Goal: Communication & Community: Answer question/provide support

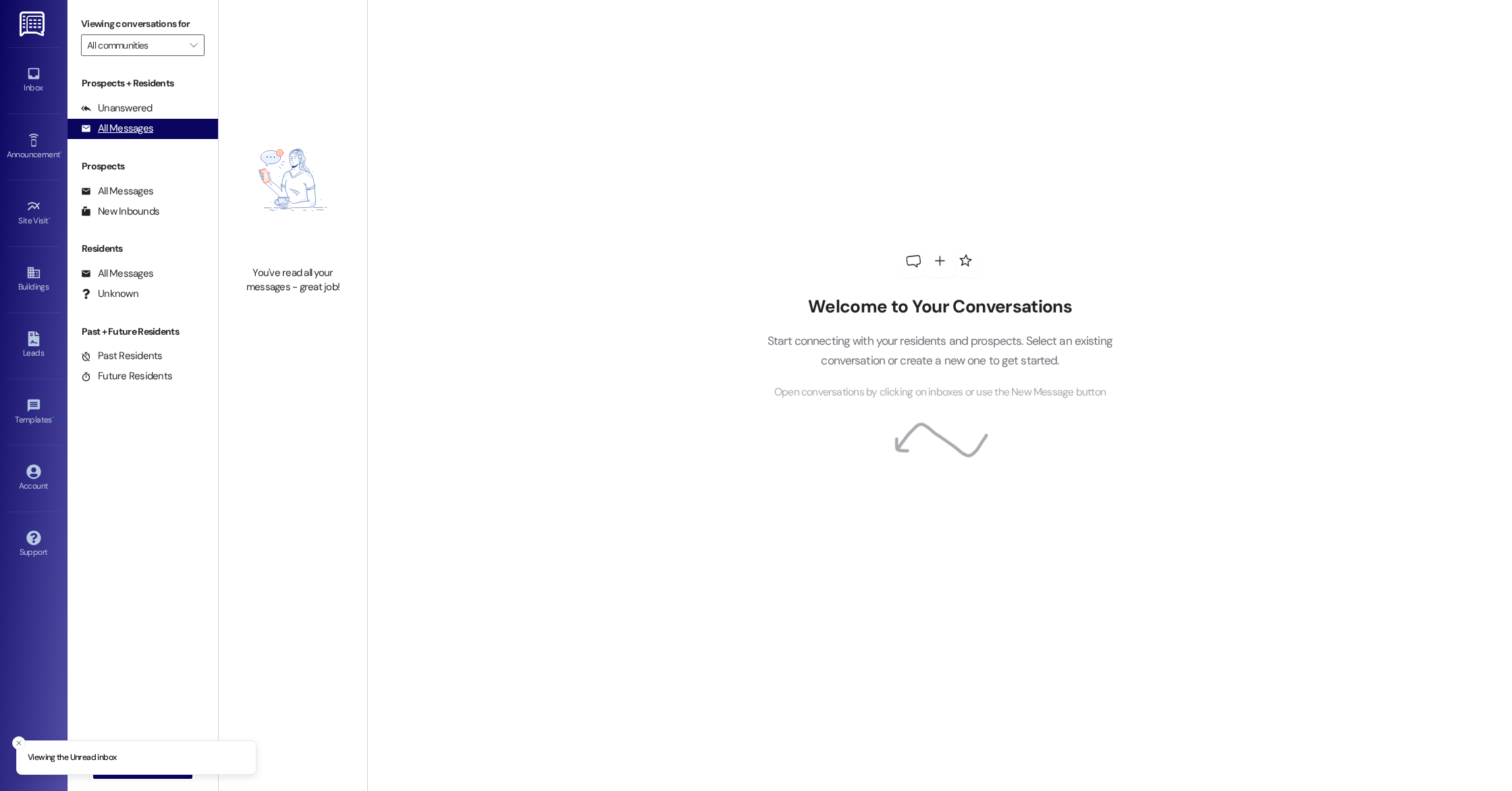
type input "Wayfare - [GEOGRAPHIC_DATA]"
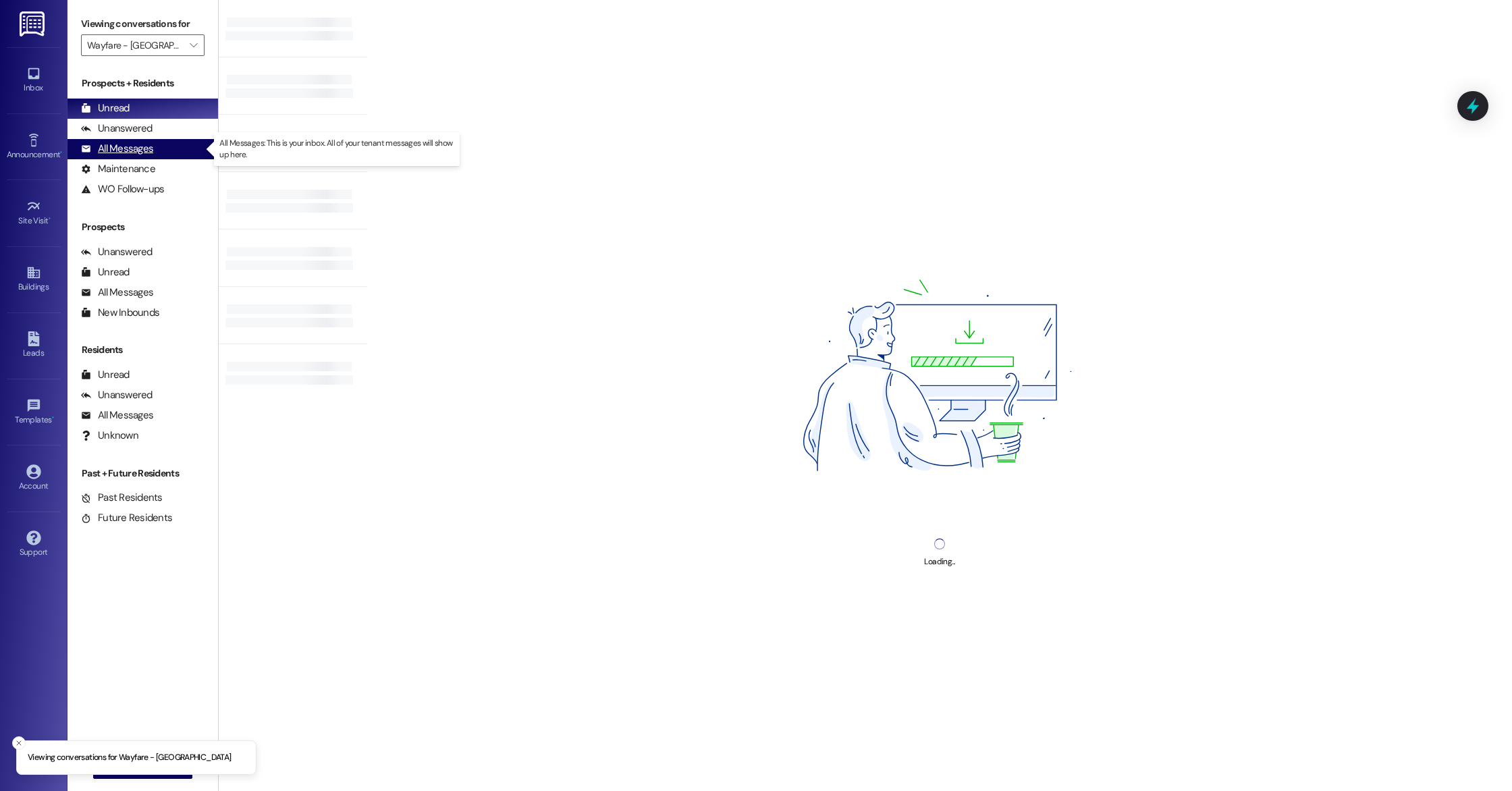
click at [148, 156] on div "All Messages" at bounding box center [116, 148] width 72 height 14
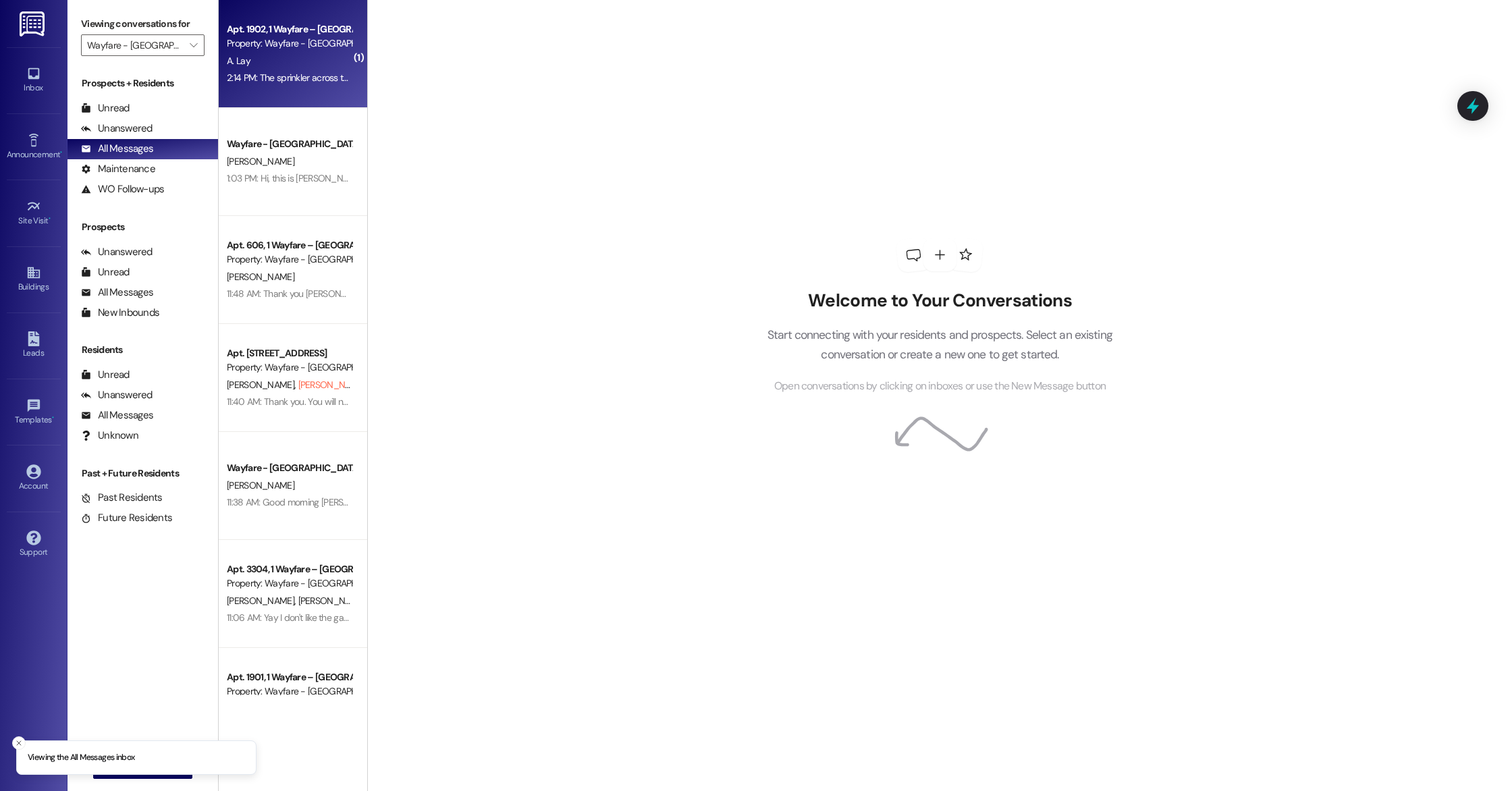
click at [299, 70] on div "2:14 PM: The sprinkler across the street is flooding the street 1900 bldg 2:14 …" at bounding box center [289, 78] width 127 height 17
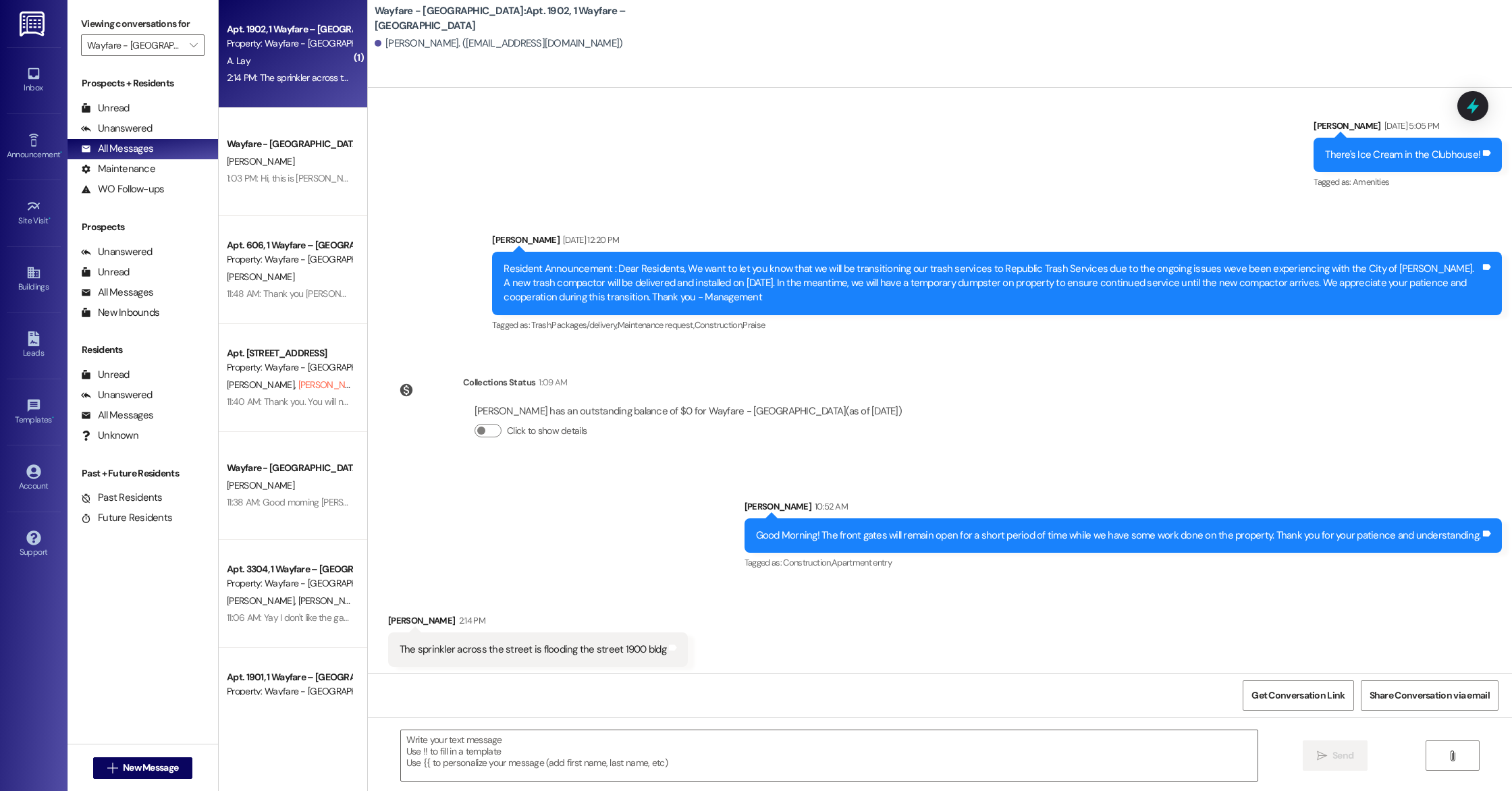
scroll to position [5180, 0]
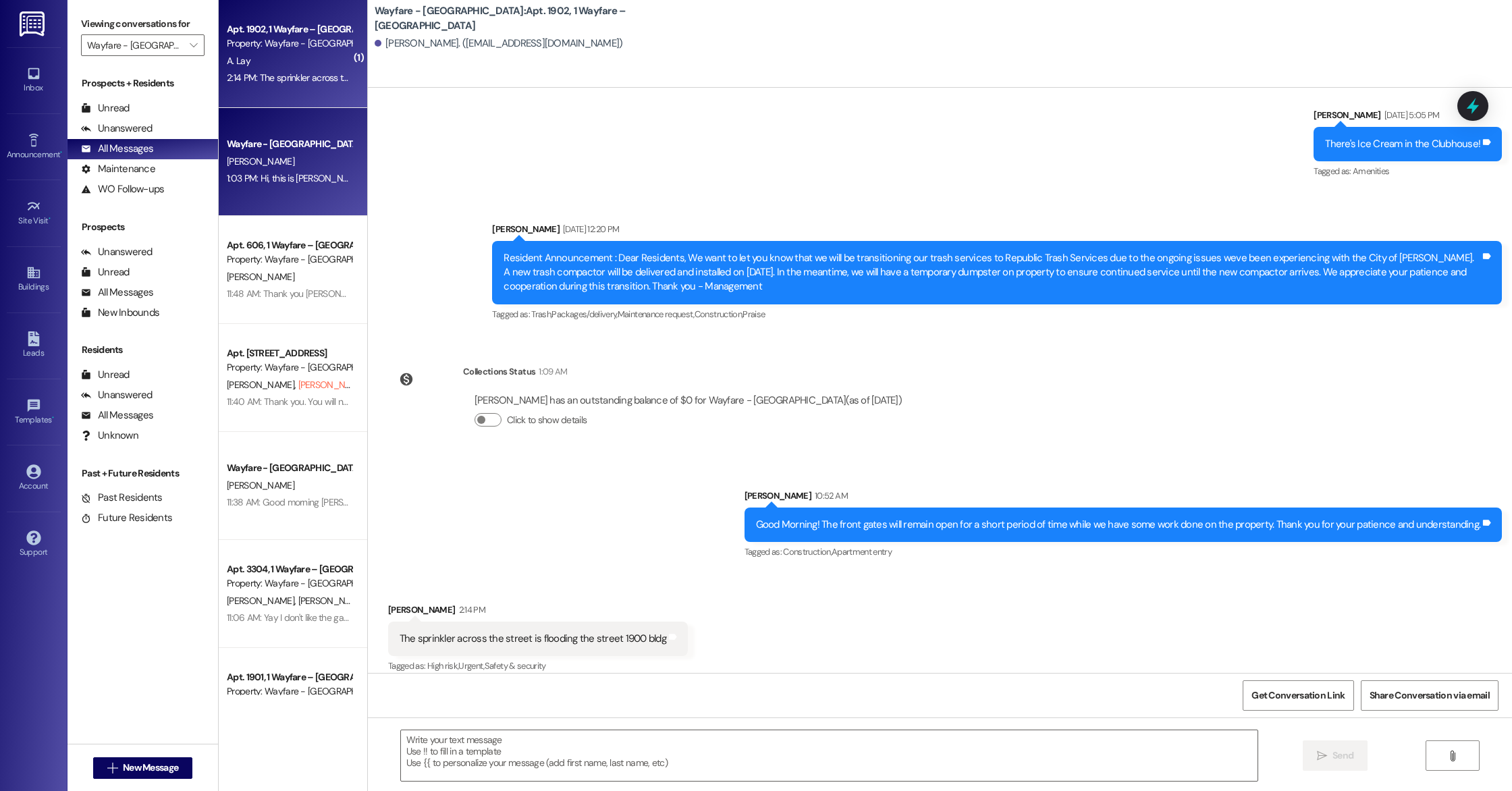
click at [292, 204] on div "Wayfare - Cumberland Park Prospect C. Montoya 1:03 PM: Hi, this is Cindy with W…" at bounding box center [293, 162] width 148 height 108
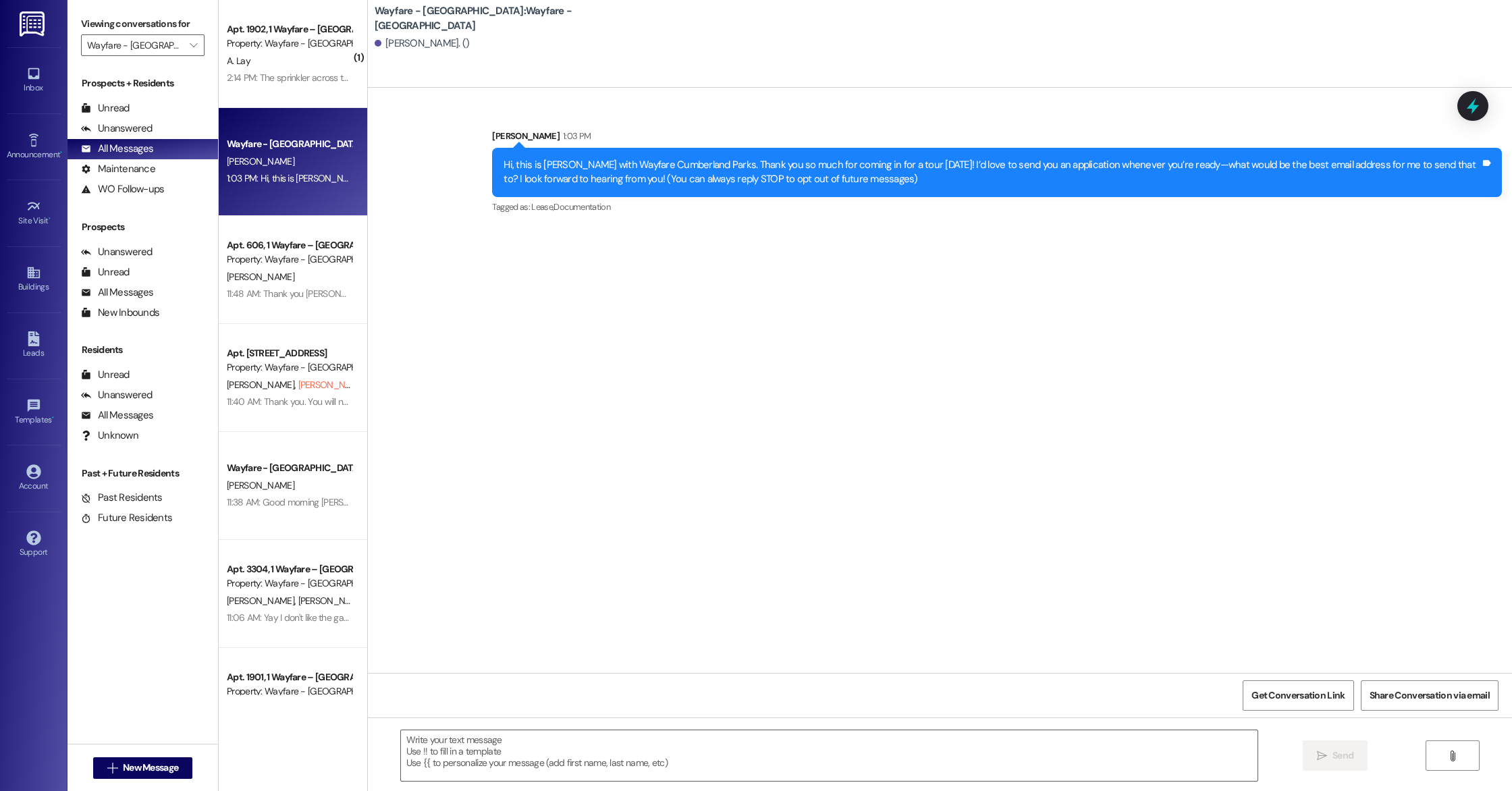
scroll to position [0, 0]
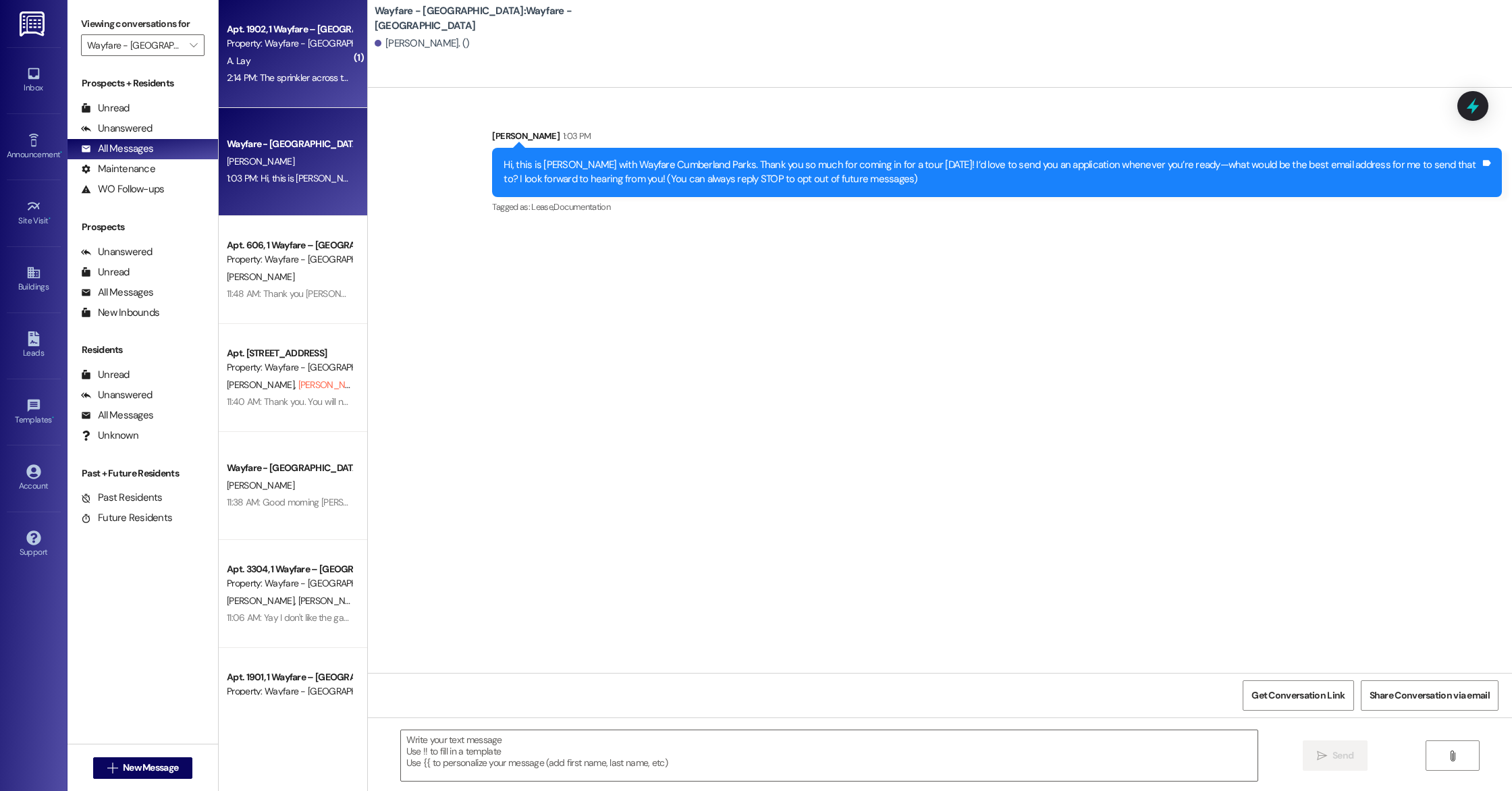
click at [286, 55] on div "A. Lay" at bounding box center [289, 60] width 127 height 17
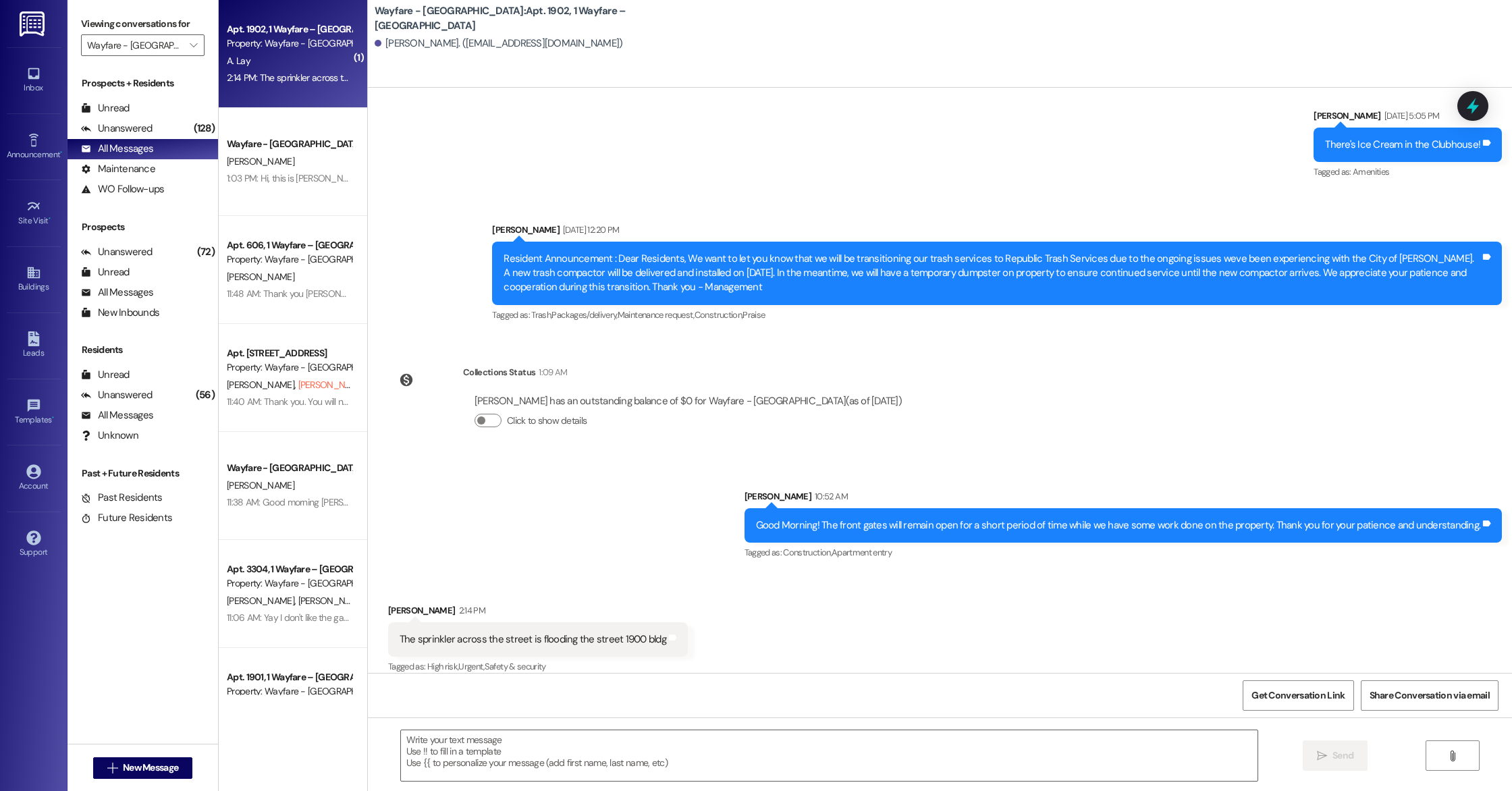
scroll to position [5180, 0]
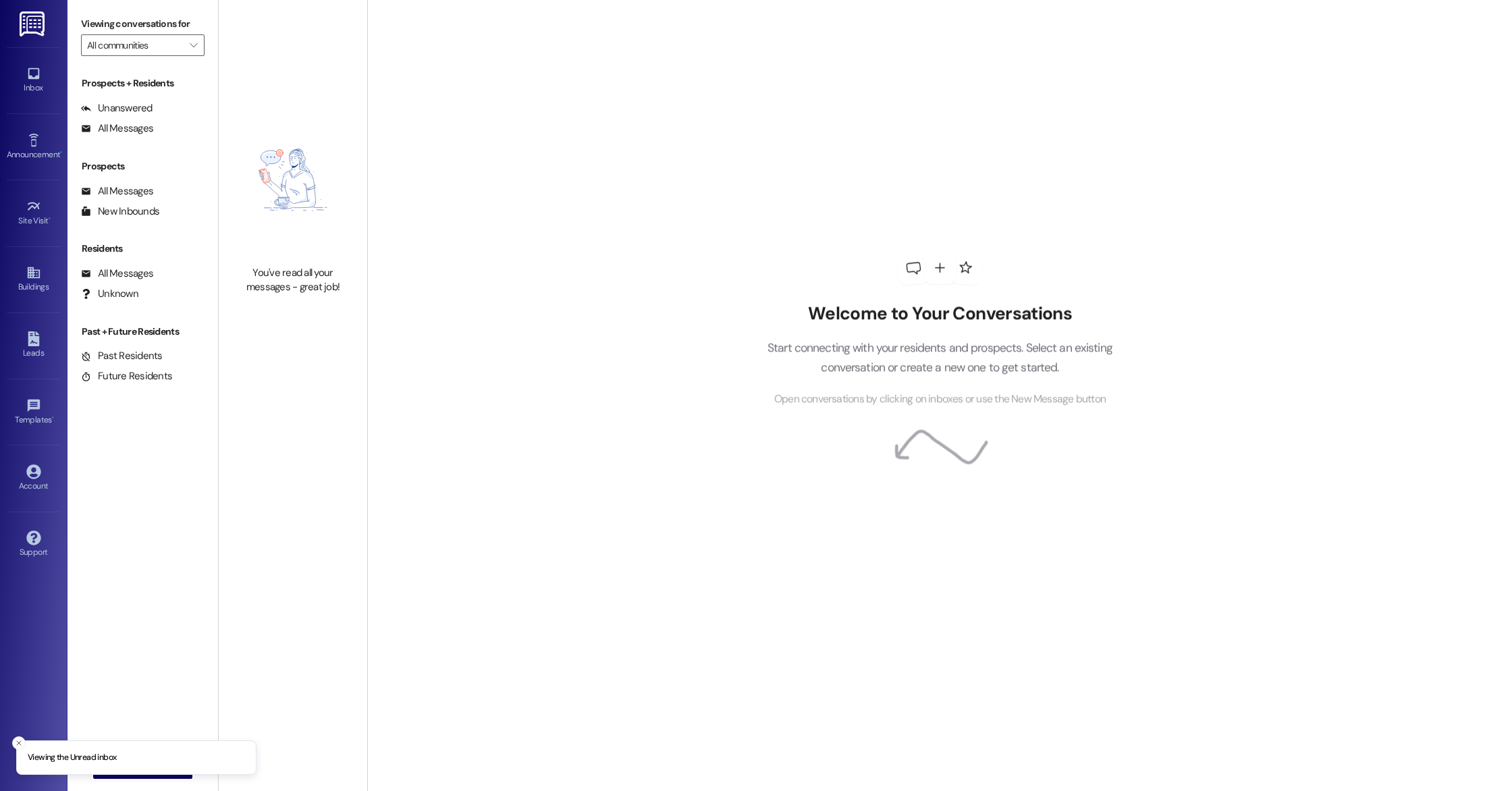
type input "Wayfare - [GEOGRAPHIC_DATA]"
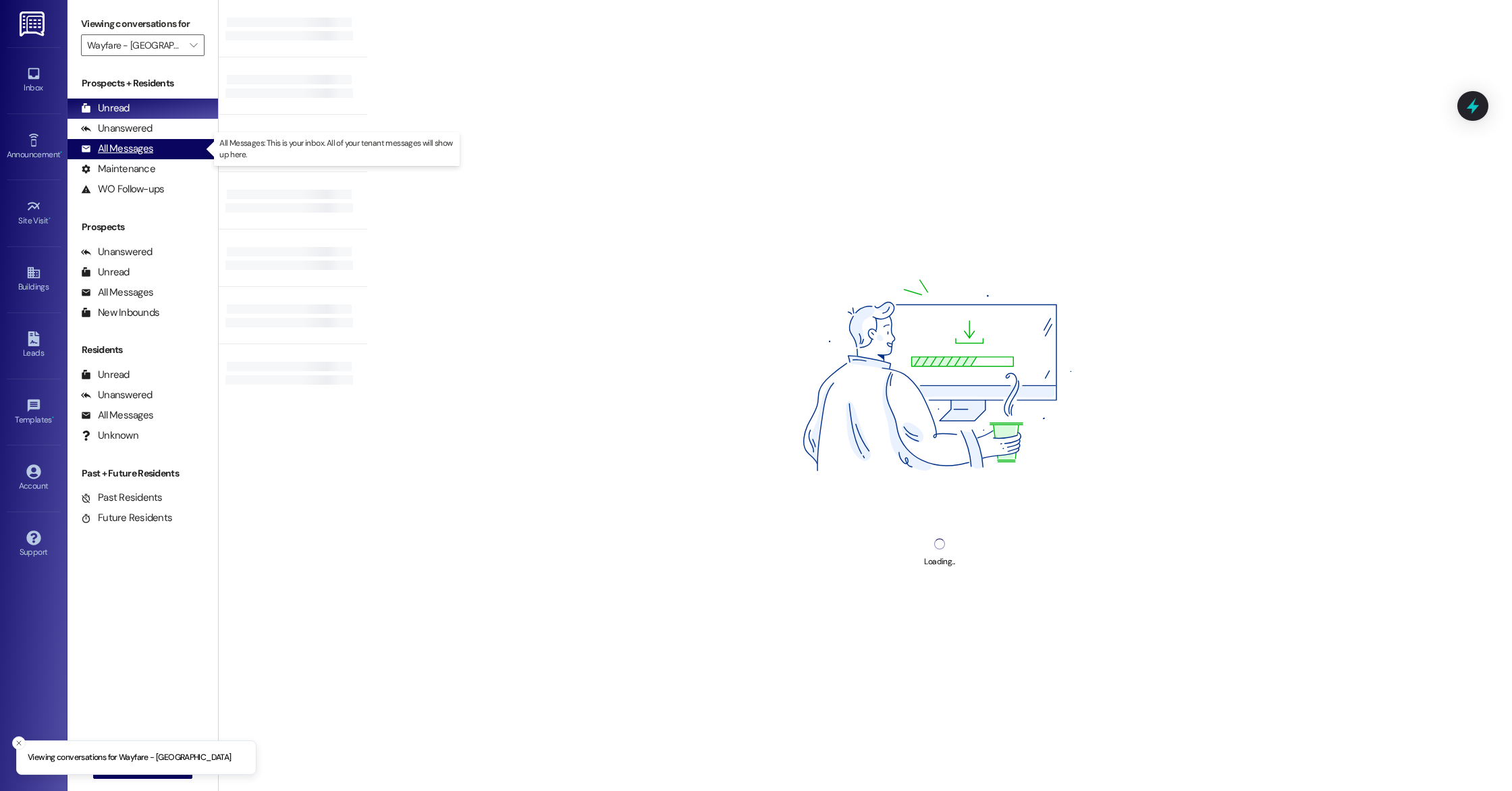
click at [121, 152] on div "All Messages" at bounding box center [116, 148] width 72 height 14
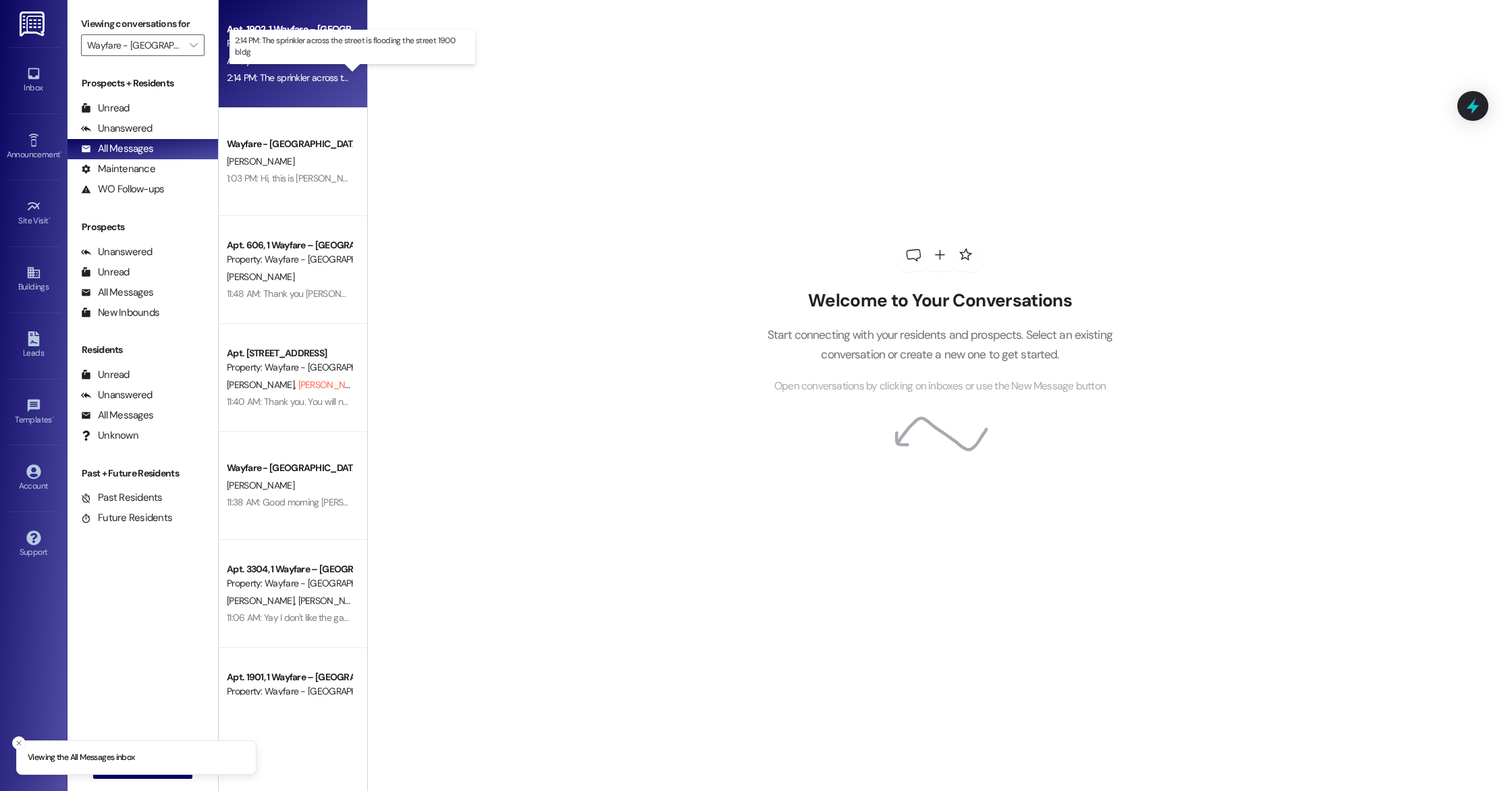
click at [268, 71] on div "2:14 PM: The sprinkler across the street is flooding the street 1900 bldg 2:14 …" at bounding box center [364, 77] width 276 height 12
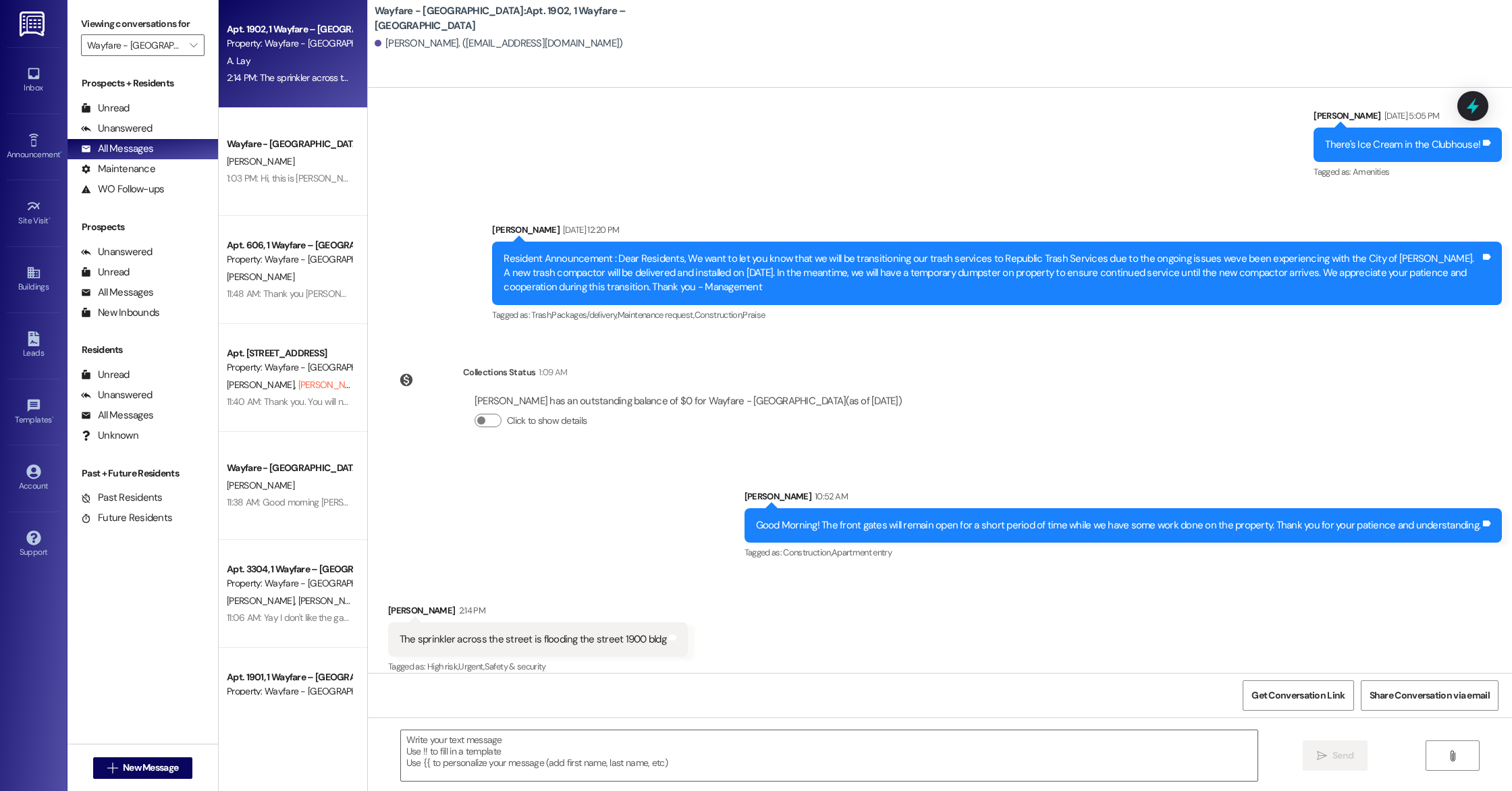
scroll to position [5180, 0]
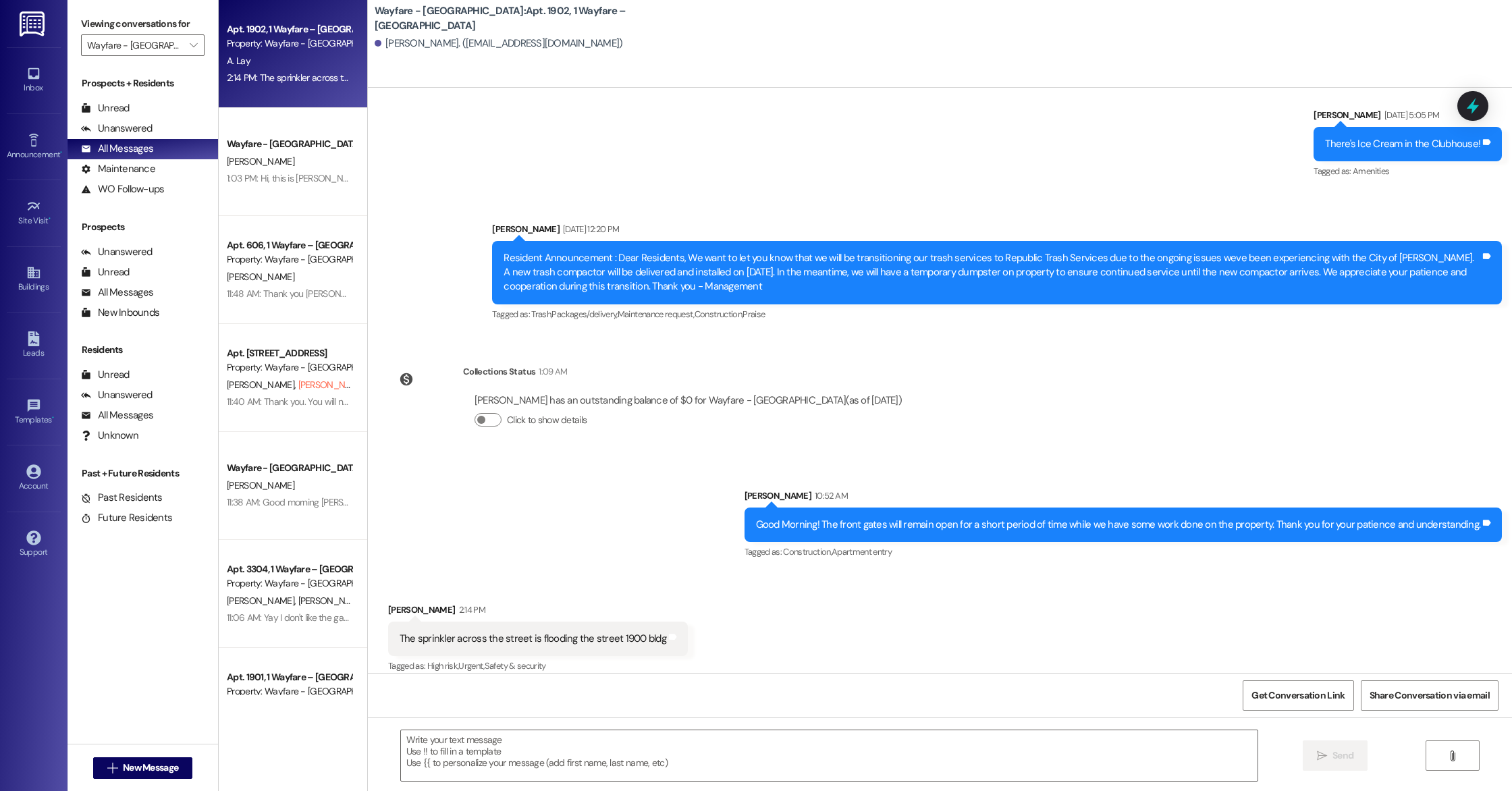
click at [438, 697] on div "Get Conversation Link Share Conversation via email" at bounding box center [940, 695] width 1144 height 44
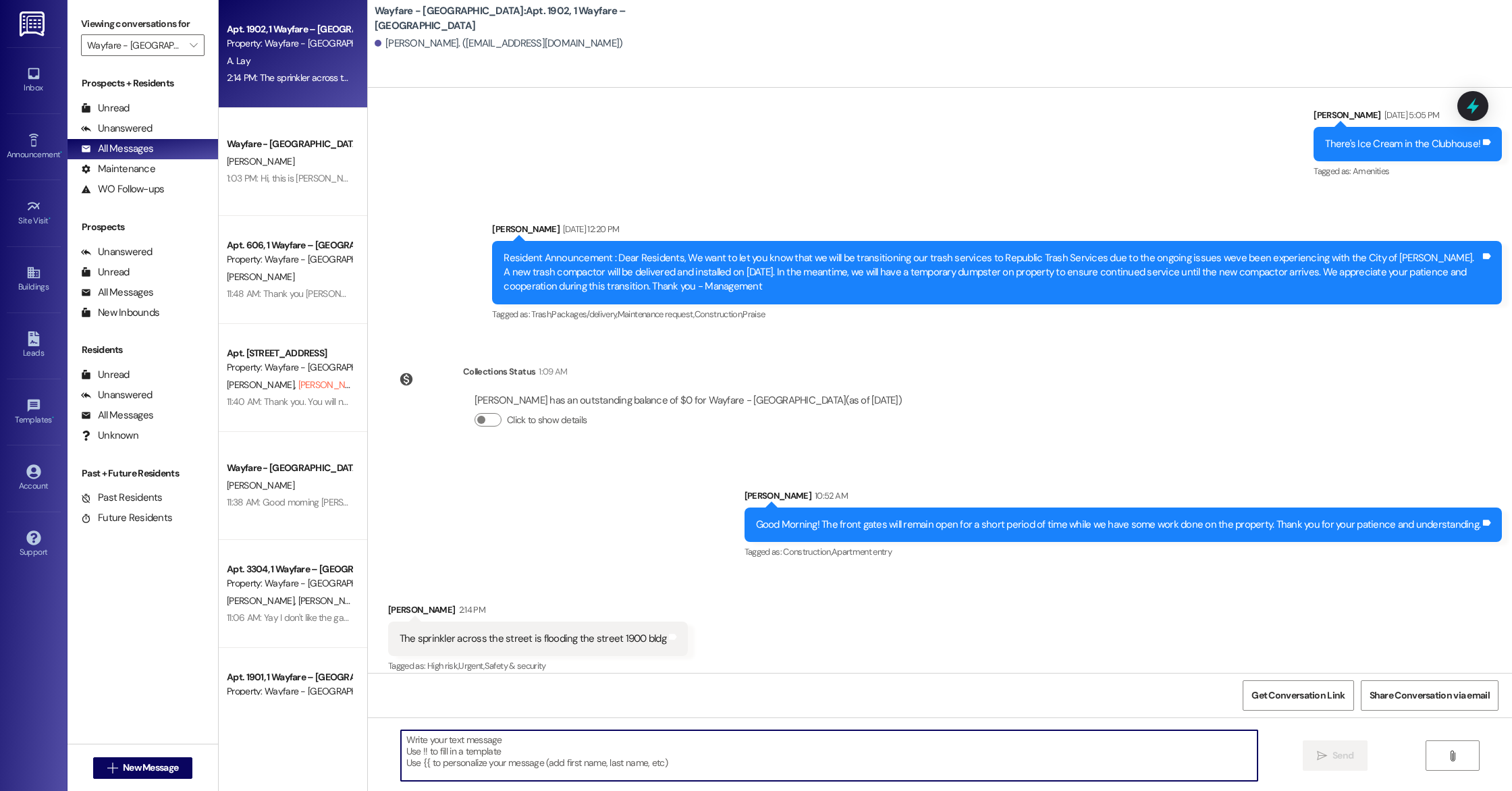
click at [449, 763] on textarea at bounding box center [829, 756] width 856 height 51
type textarea "Hi! thank you for letting us know, I notified Harley about the situation."
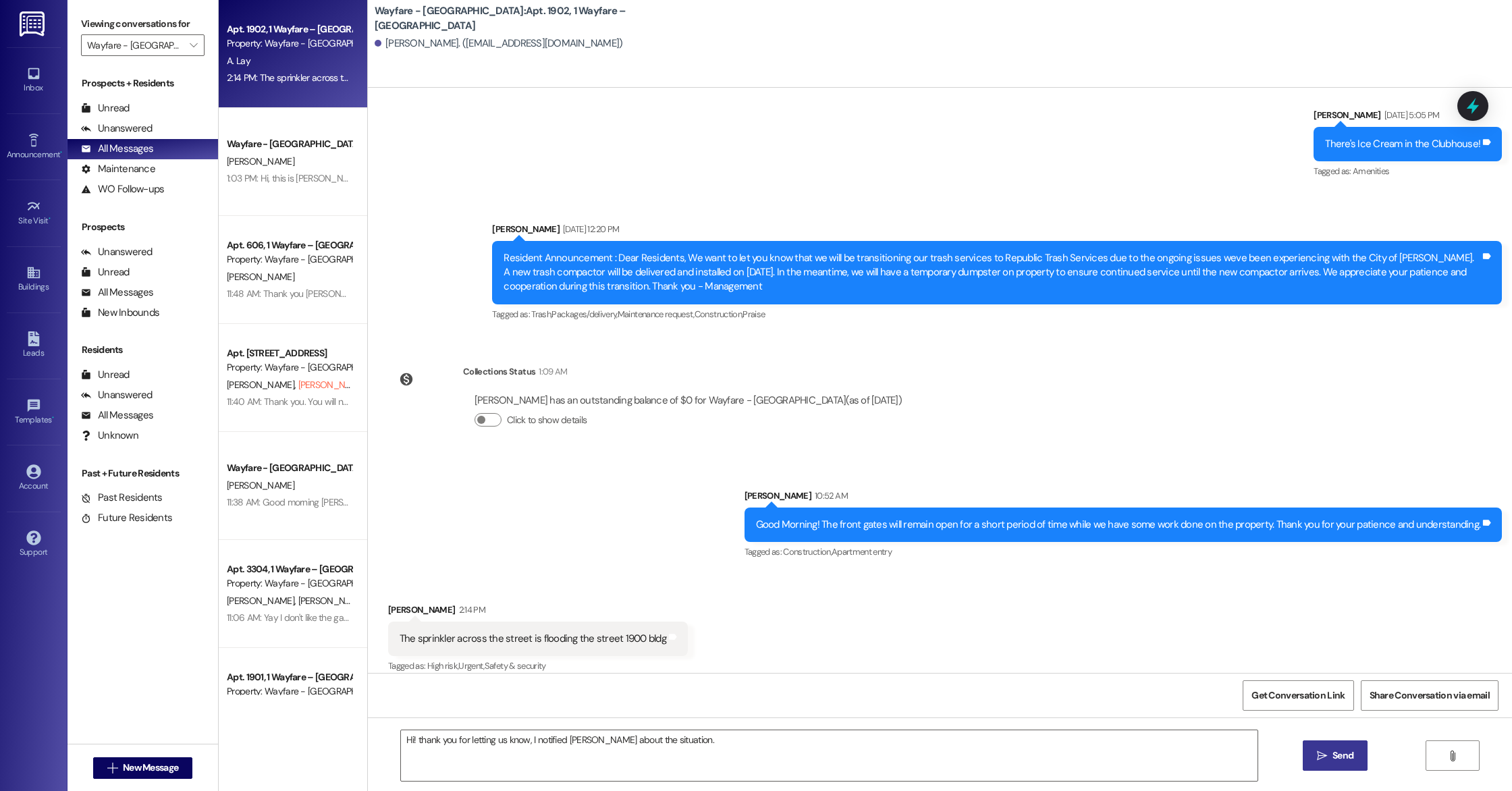
click at [1325, 751] on icon "" at bounding box center [1322, 756] width 10 height 11
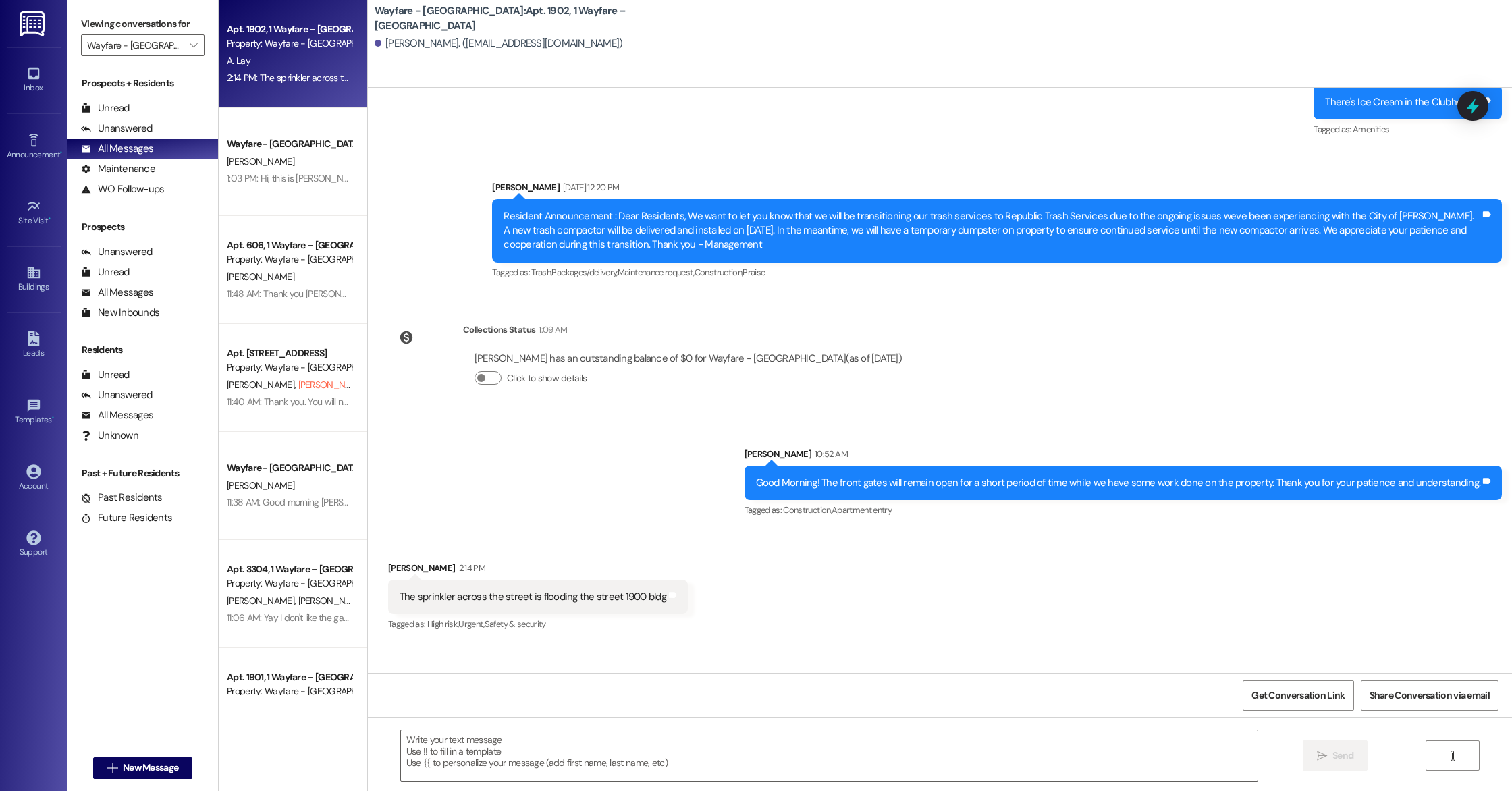
scroll to position [5275, 0]
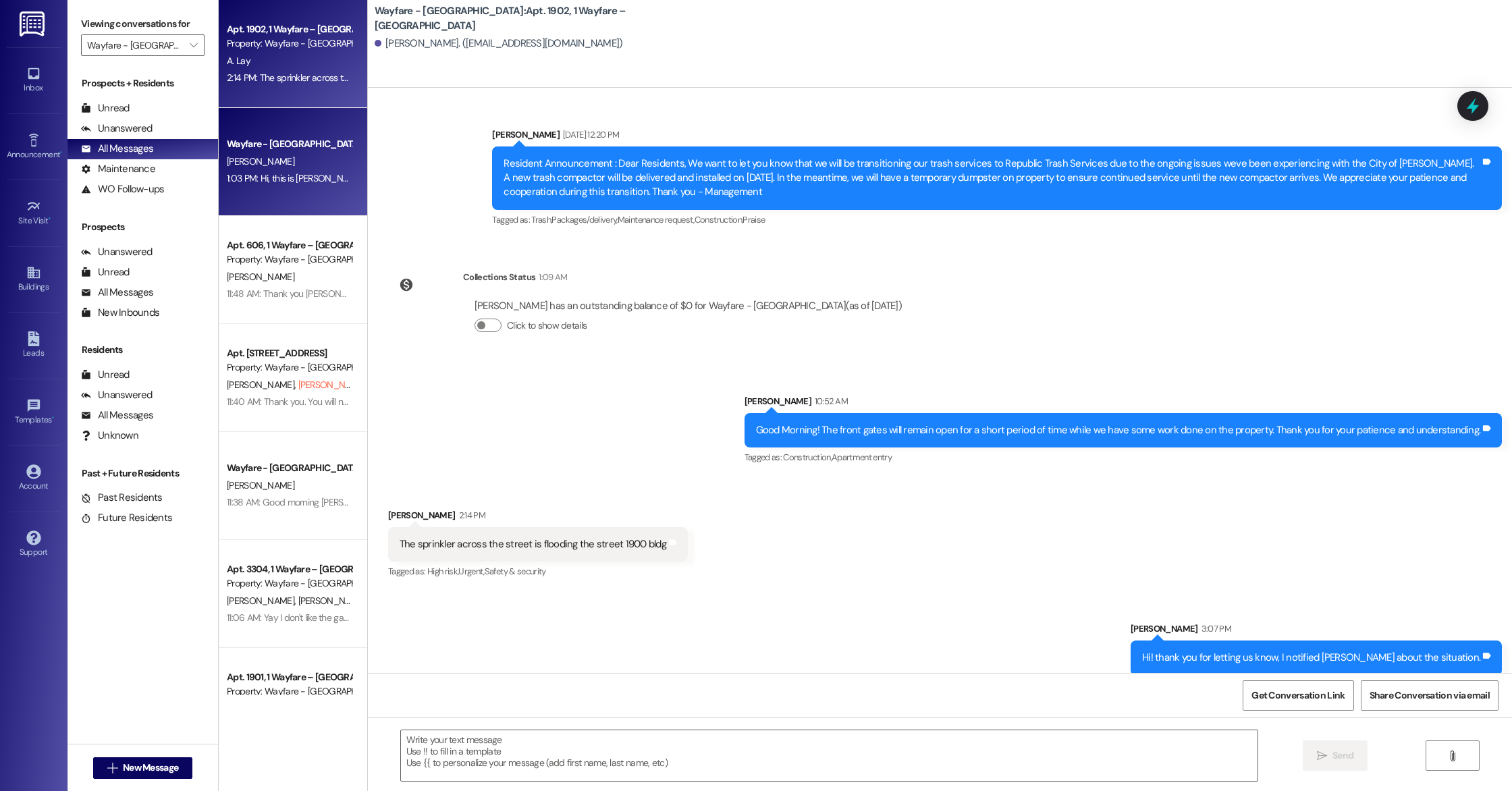
click at [262, 146] on div "Wayfare - [GEOGRAPHIC_DATA]" at bounding box center [289, 143] width 125 height 14
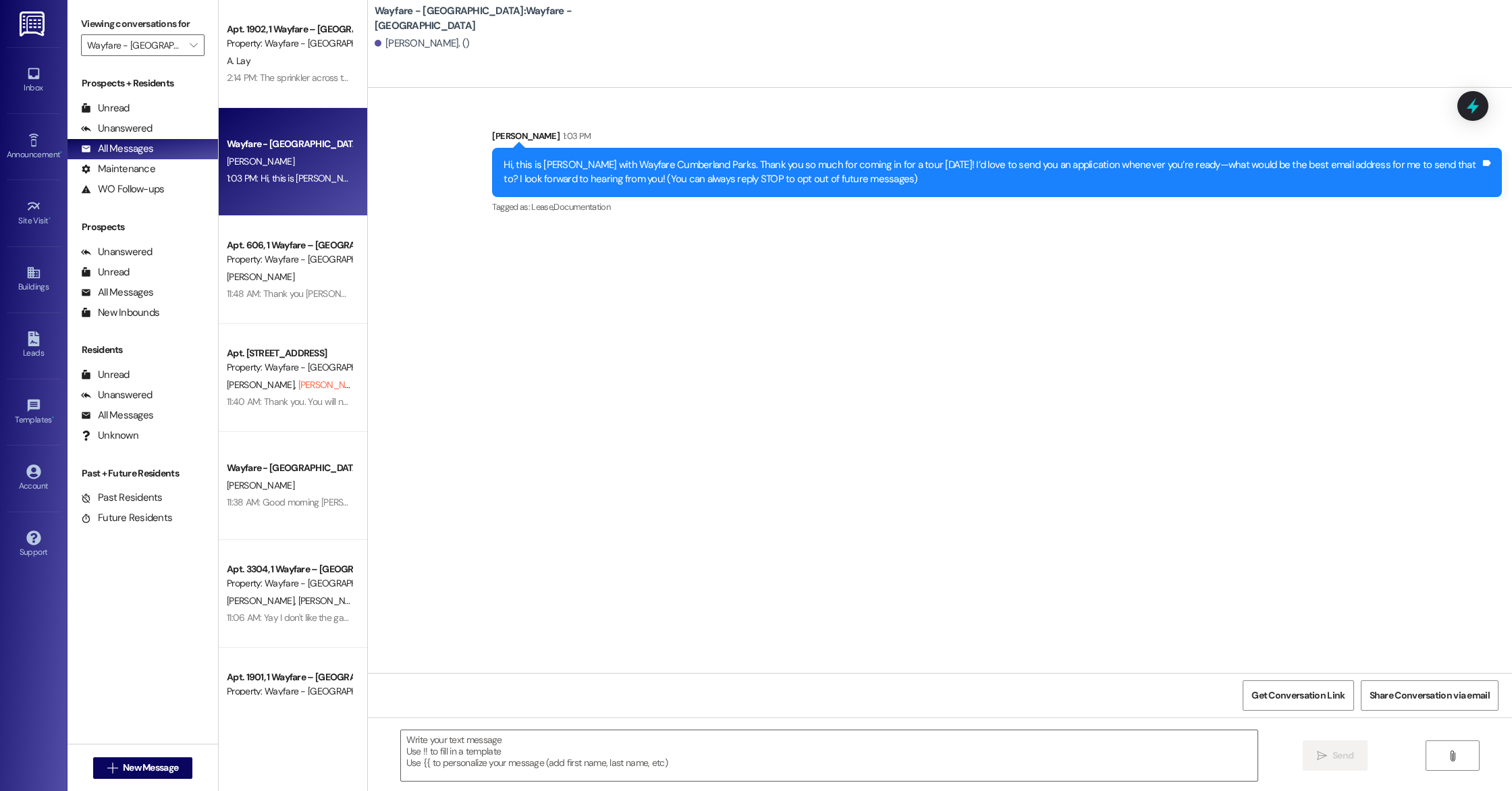
scroll to position [0, 0]
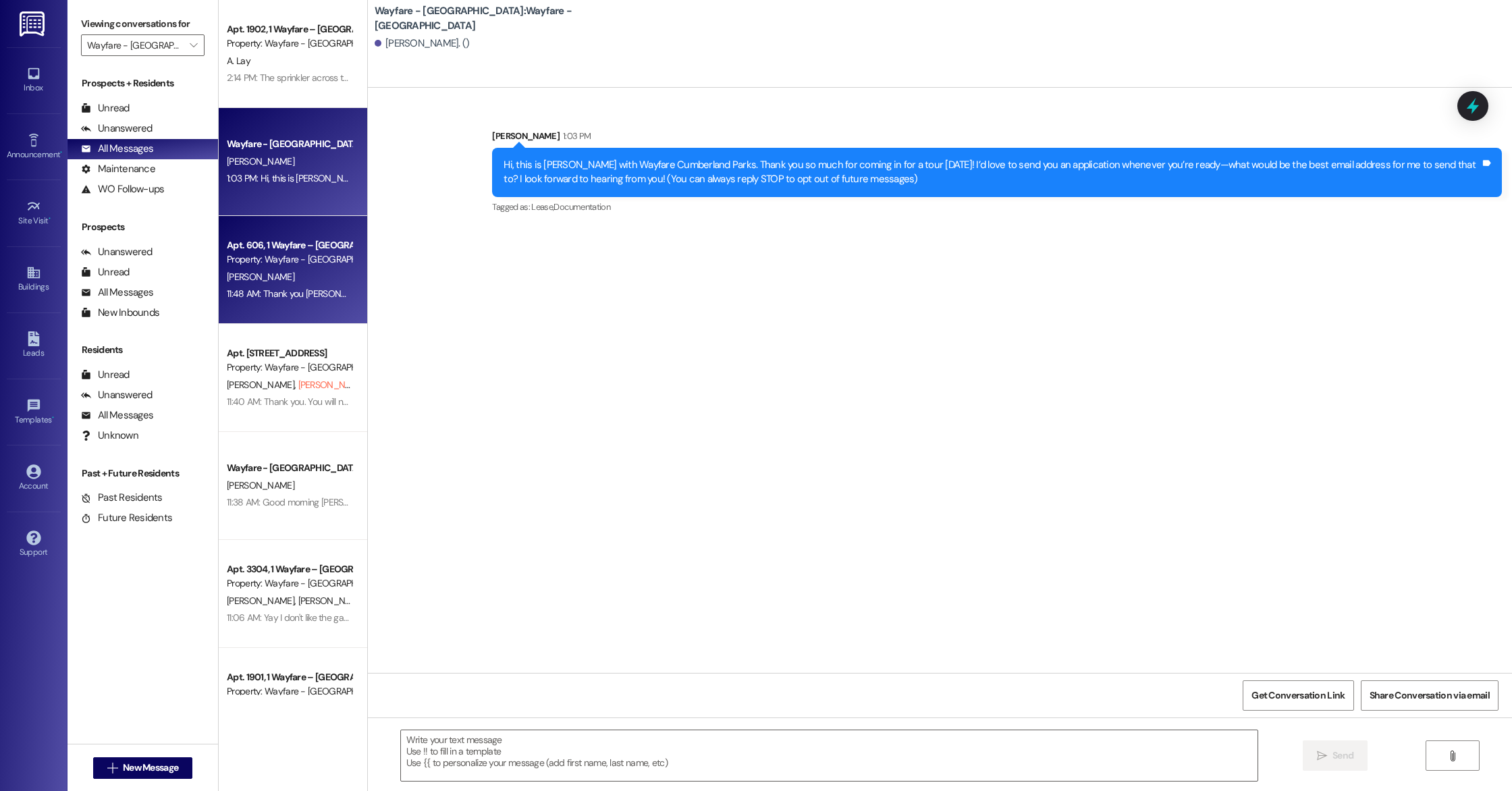
click at [270, 270] on div "[PERSON_NAME]" at bounding box center [289, 277] width 127 height 17
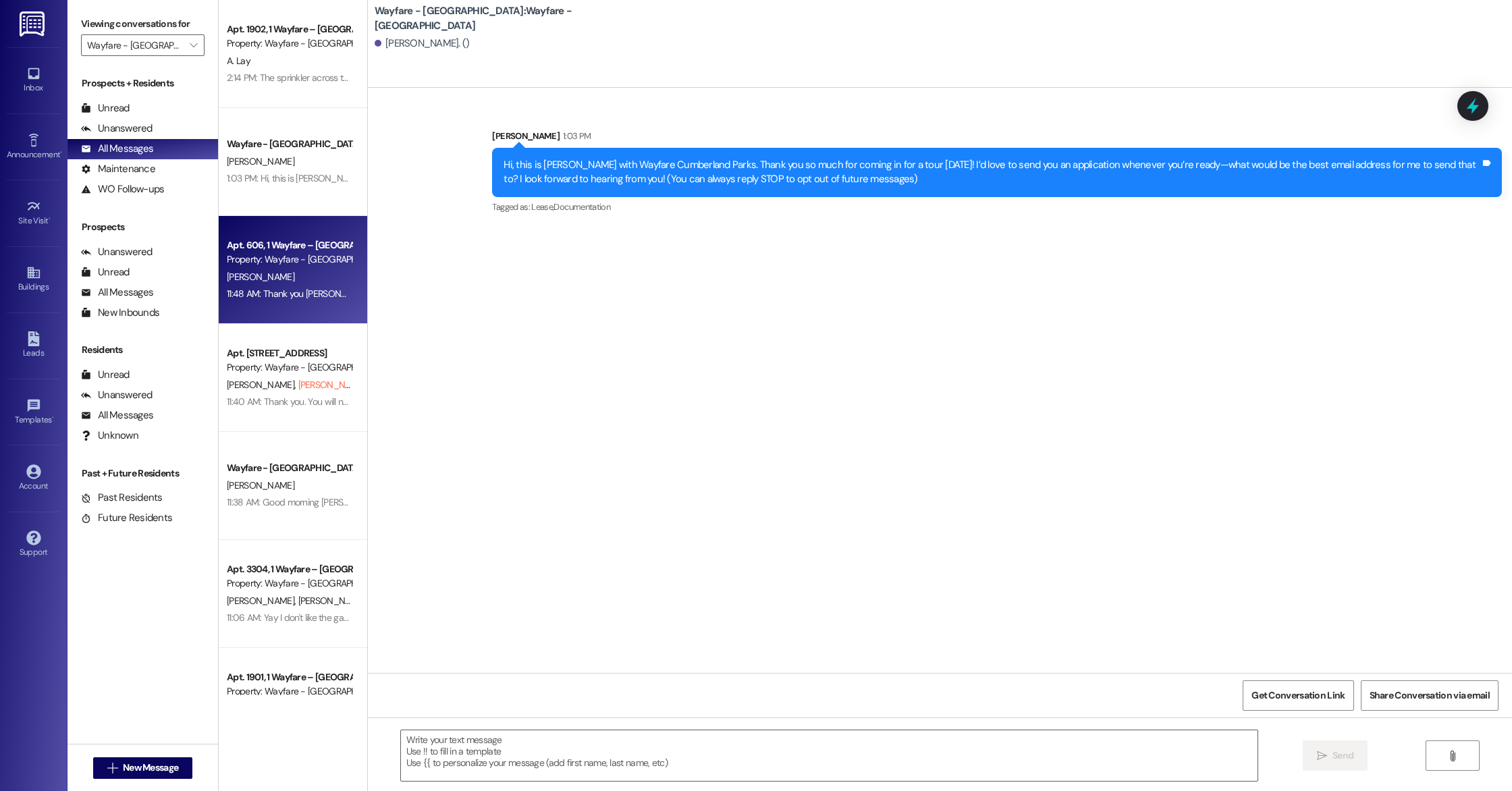
scroll to position [7316, 0]
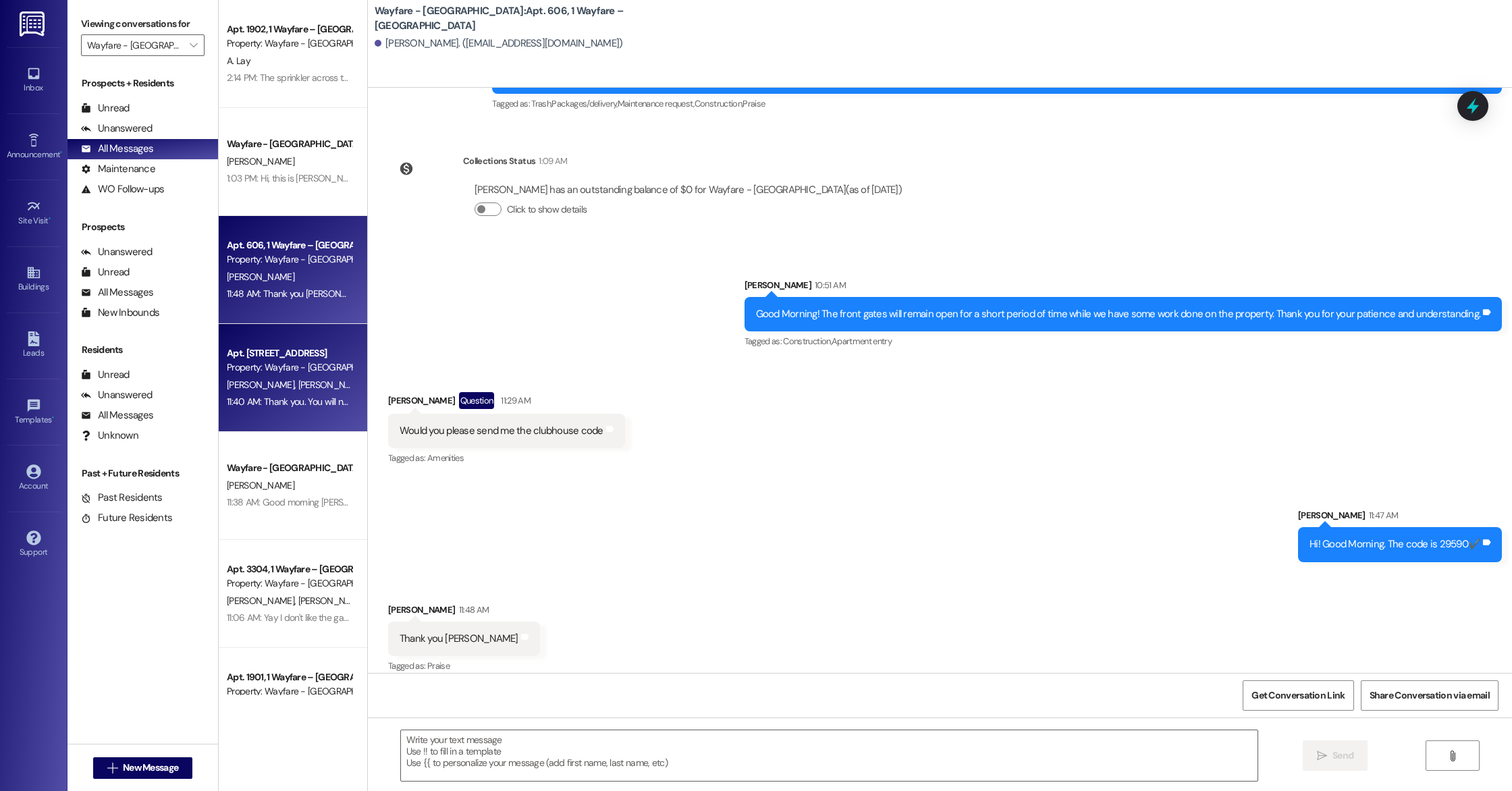
click at [297, 382] on span "C. Maydew (Opted Out)" at bounding box center [355, 385] width 116 height 12
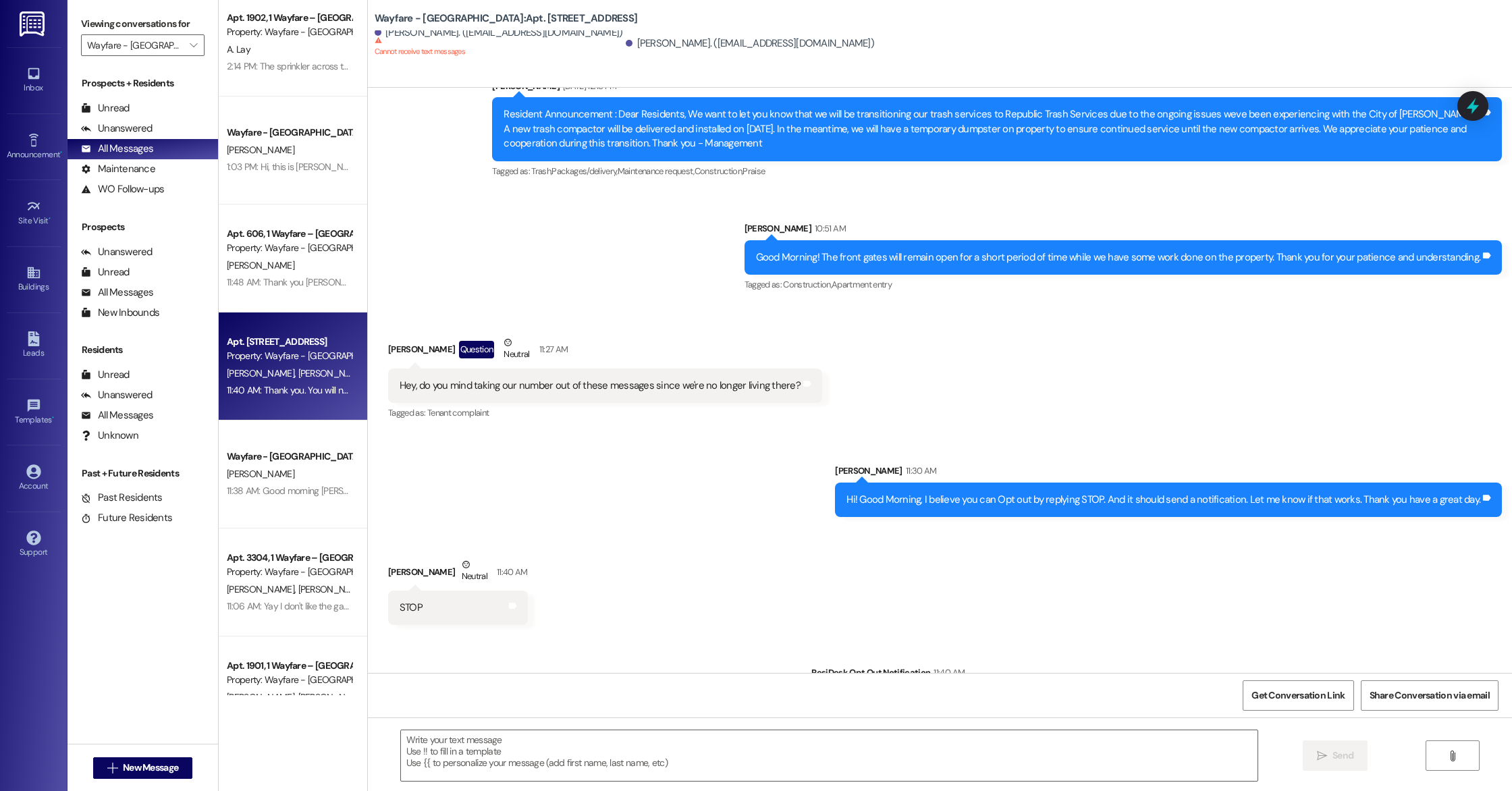
scroll to position [15, 0]
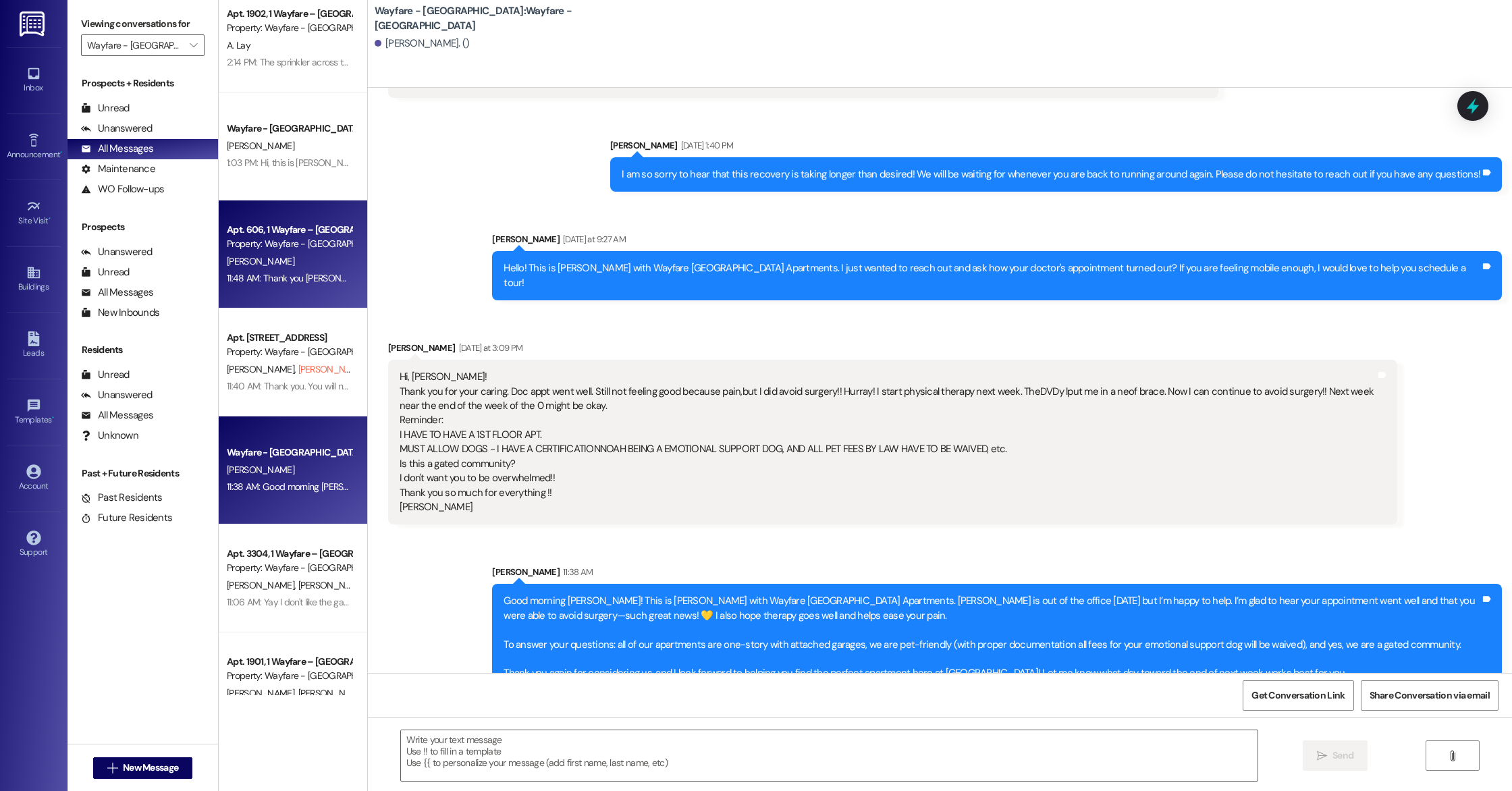
scroll to position [0, 0]
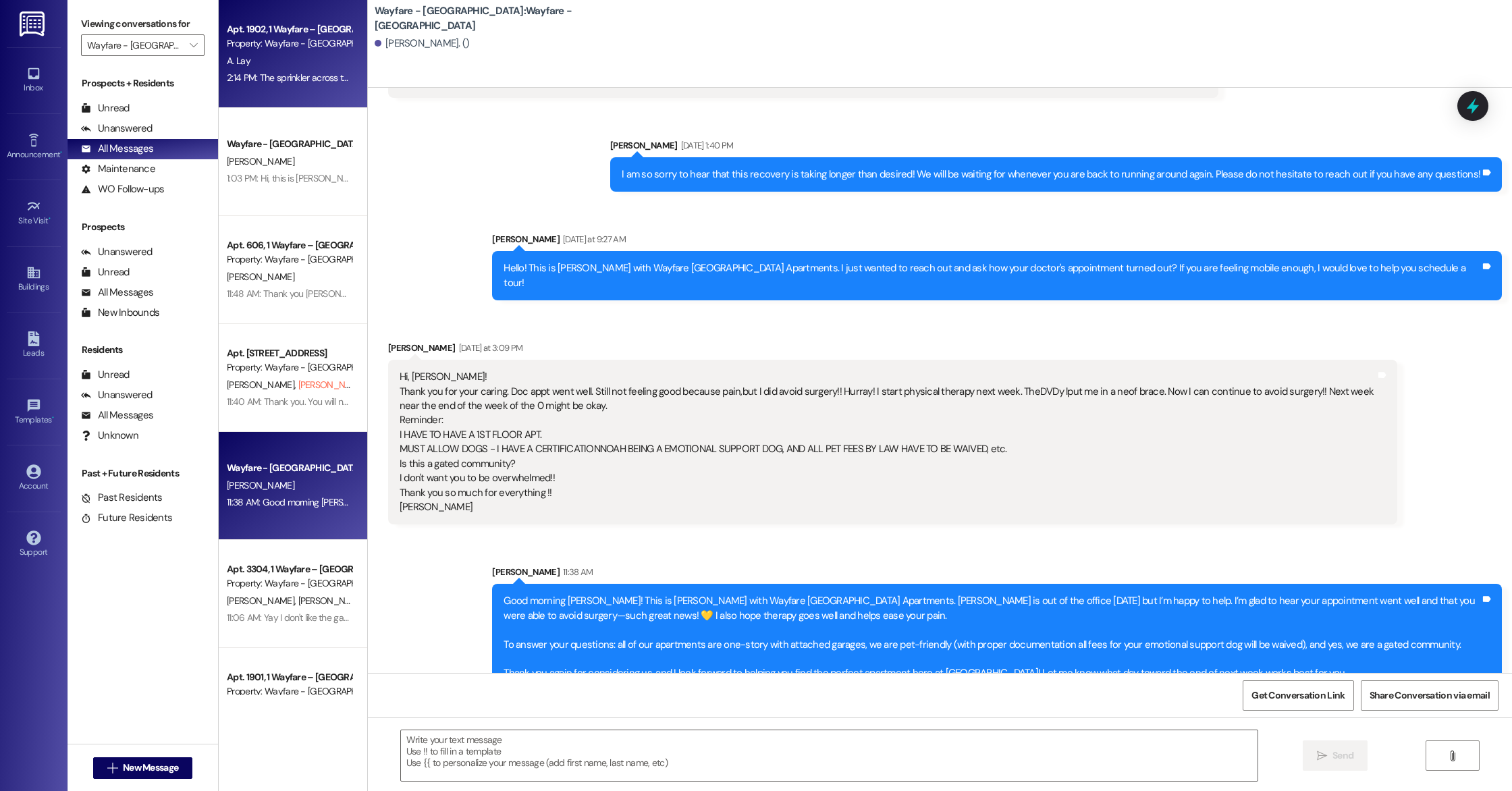
click at [294, 76] on div "2:14 PM: The sprinkler across the street is flooding the street 1900 bldg 2:14 …" at bounding box center [364, 77] width 276 height 12
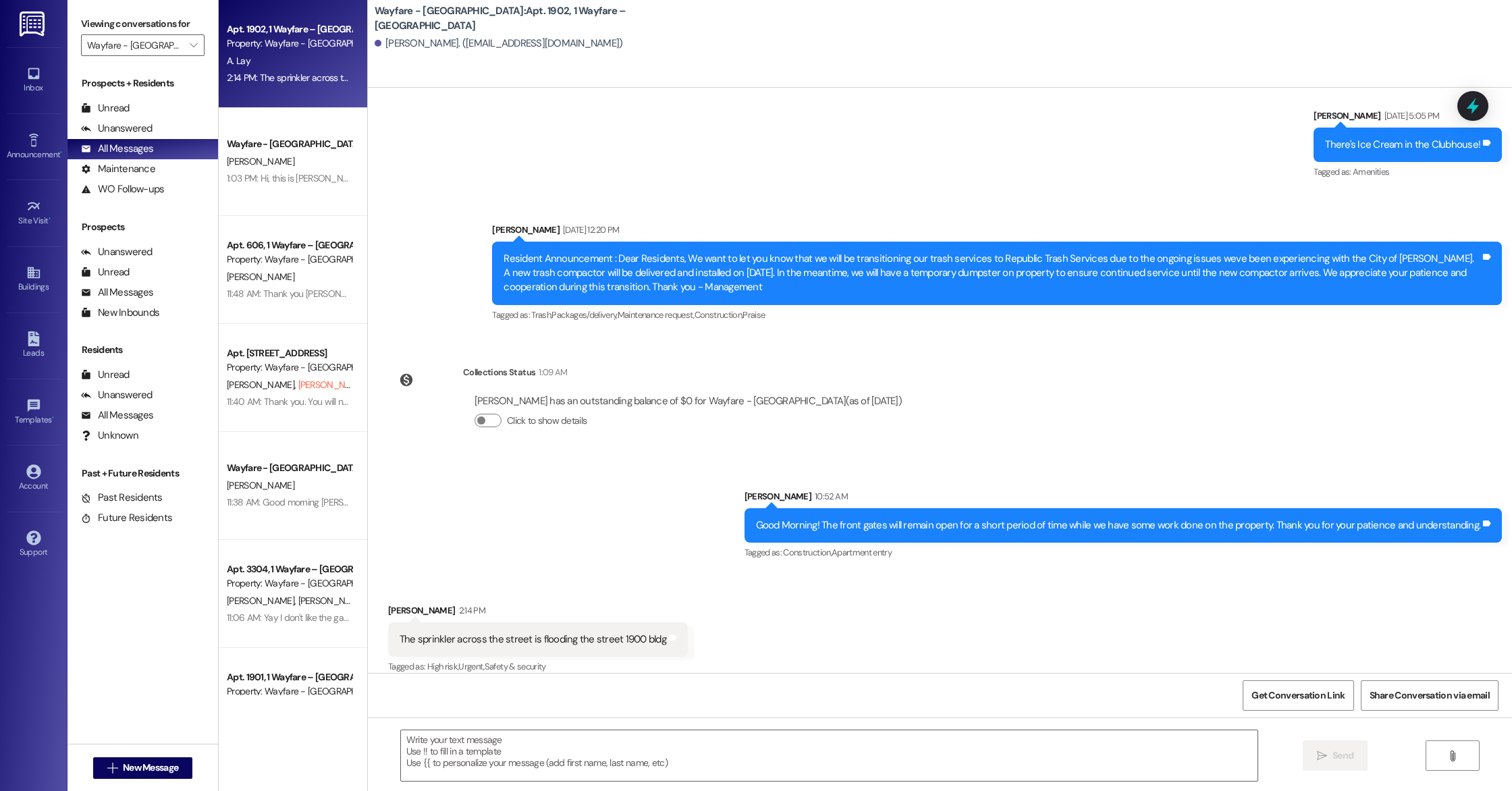
scroll to position [5275, 0]
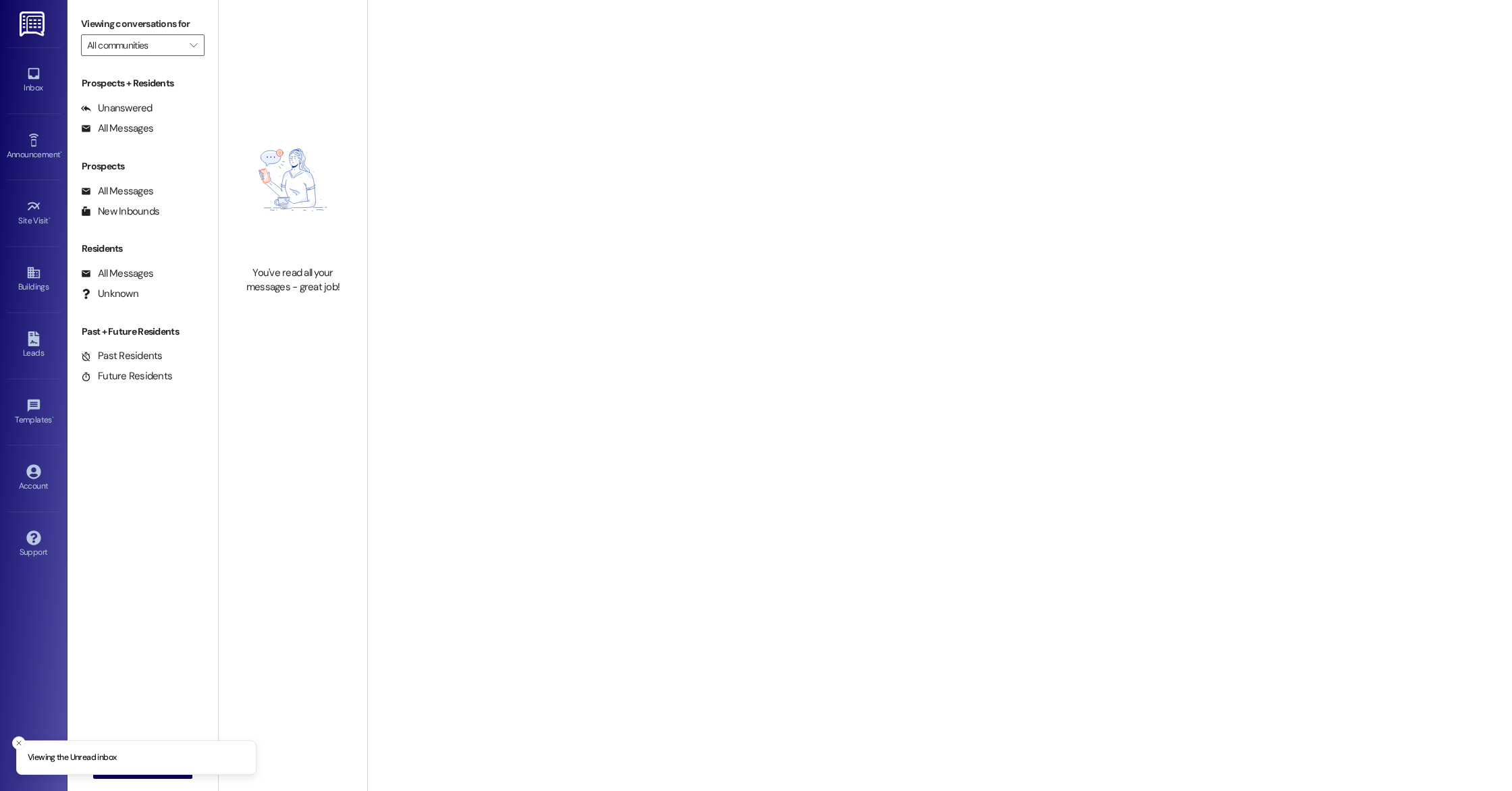
type input "Wayfare - [GEOGRAPHIC_DATA]"
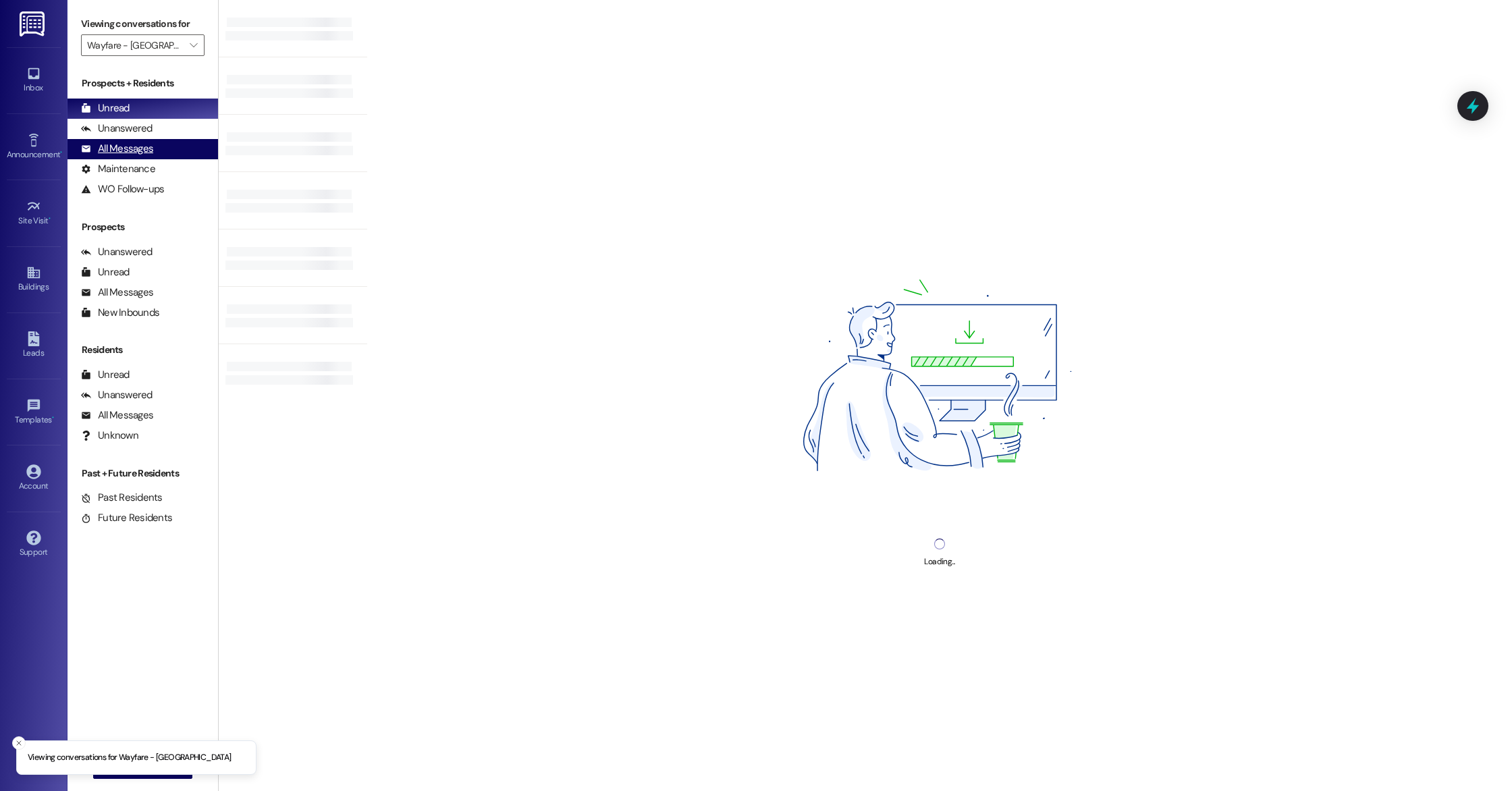
click at [154, 148] on div "All Messages (undefined)" at bounding box center [142, 149] width 150 height 20
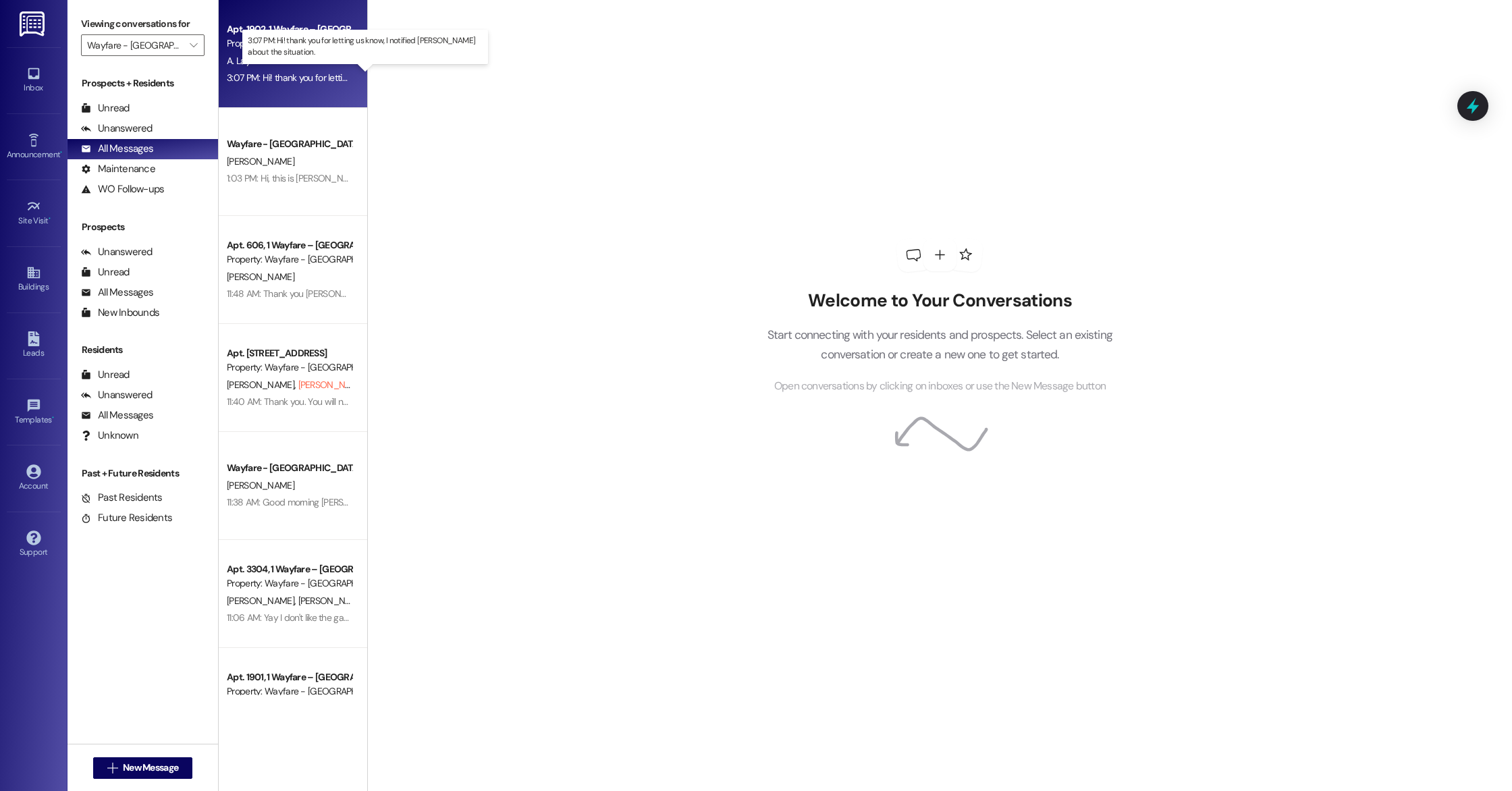
click at [257, 82] on div "3:07 PM: Hi! thank you for letting us know, I notified Harley about the situati…" at bounding box center [398, 77] width 344 height 12
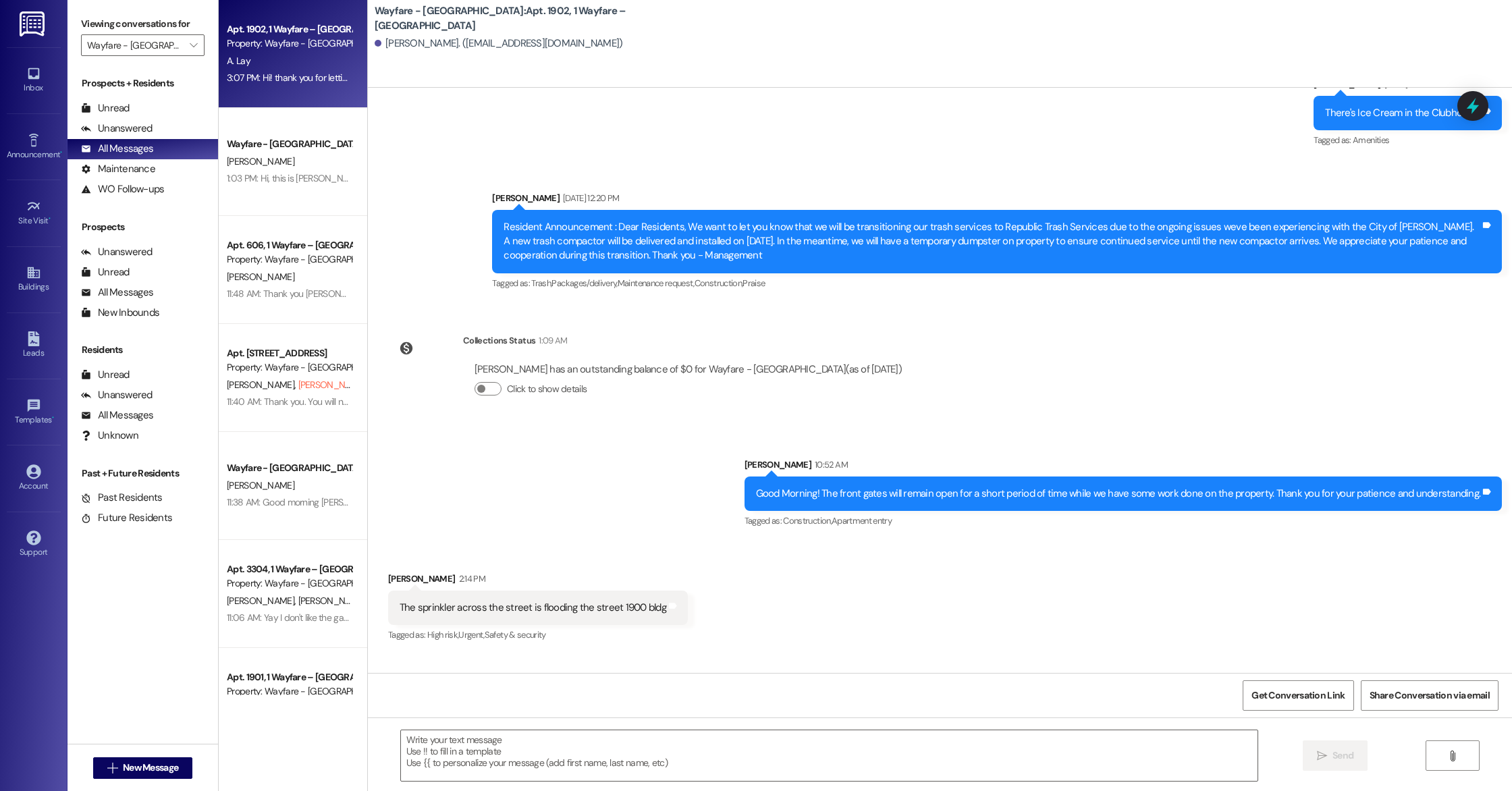
scroll to position [5275, 0]
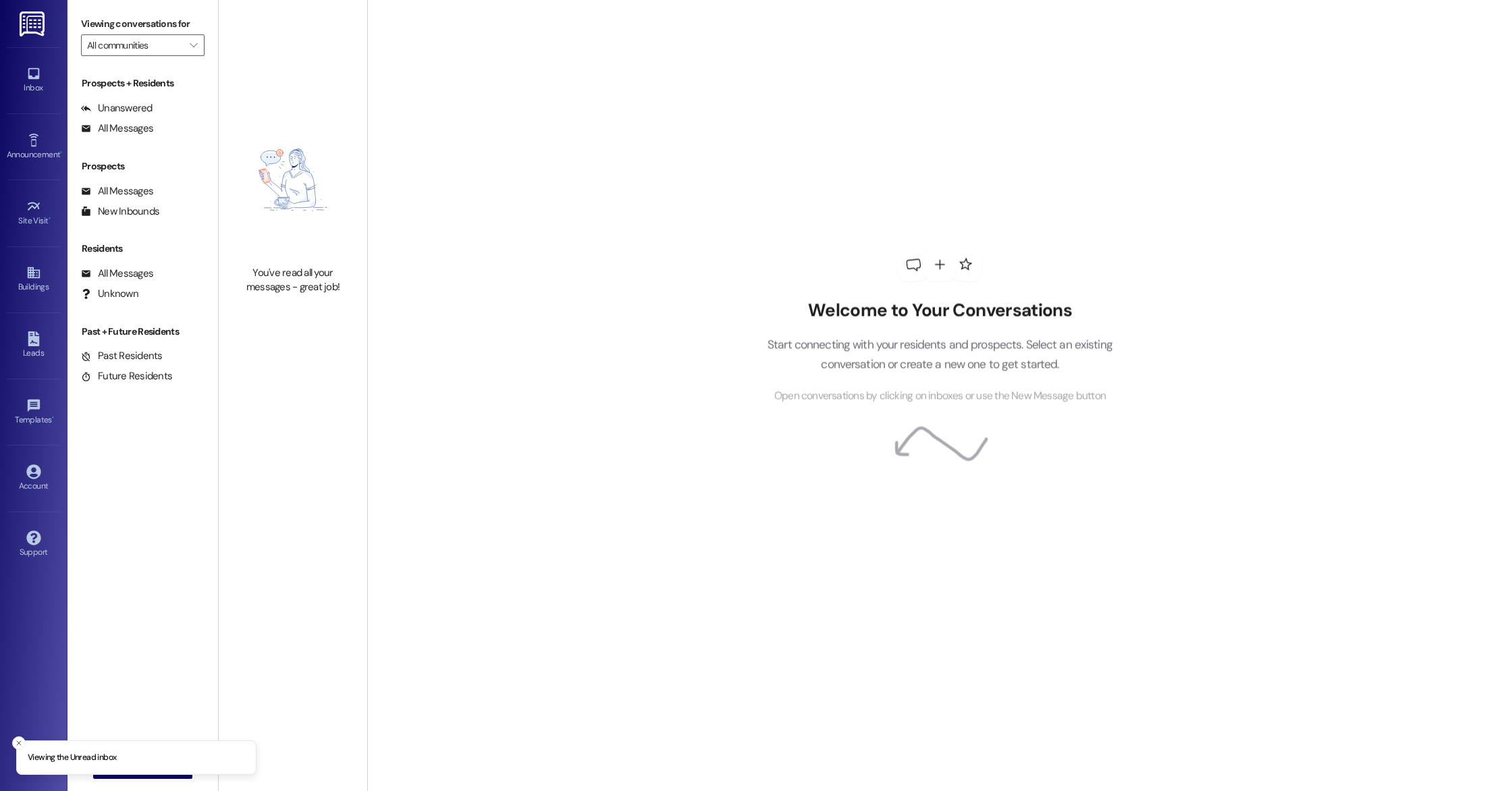
type input "Wayfare - [GEOGRAPHIC_DATA]"
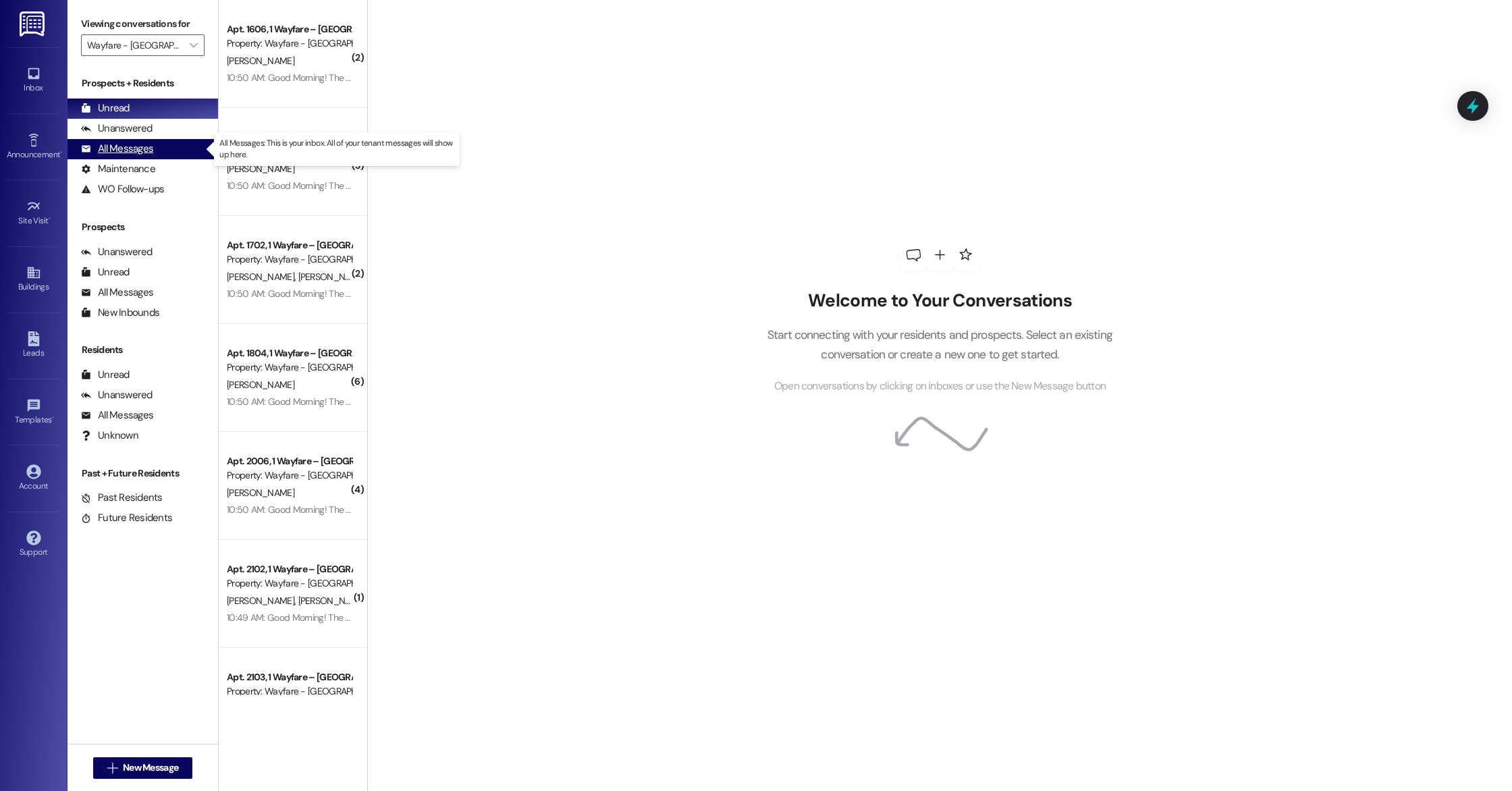
click at [137, 146] on div "All Messages" at bounding box center [116, 148] width 72 height 14
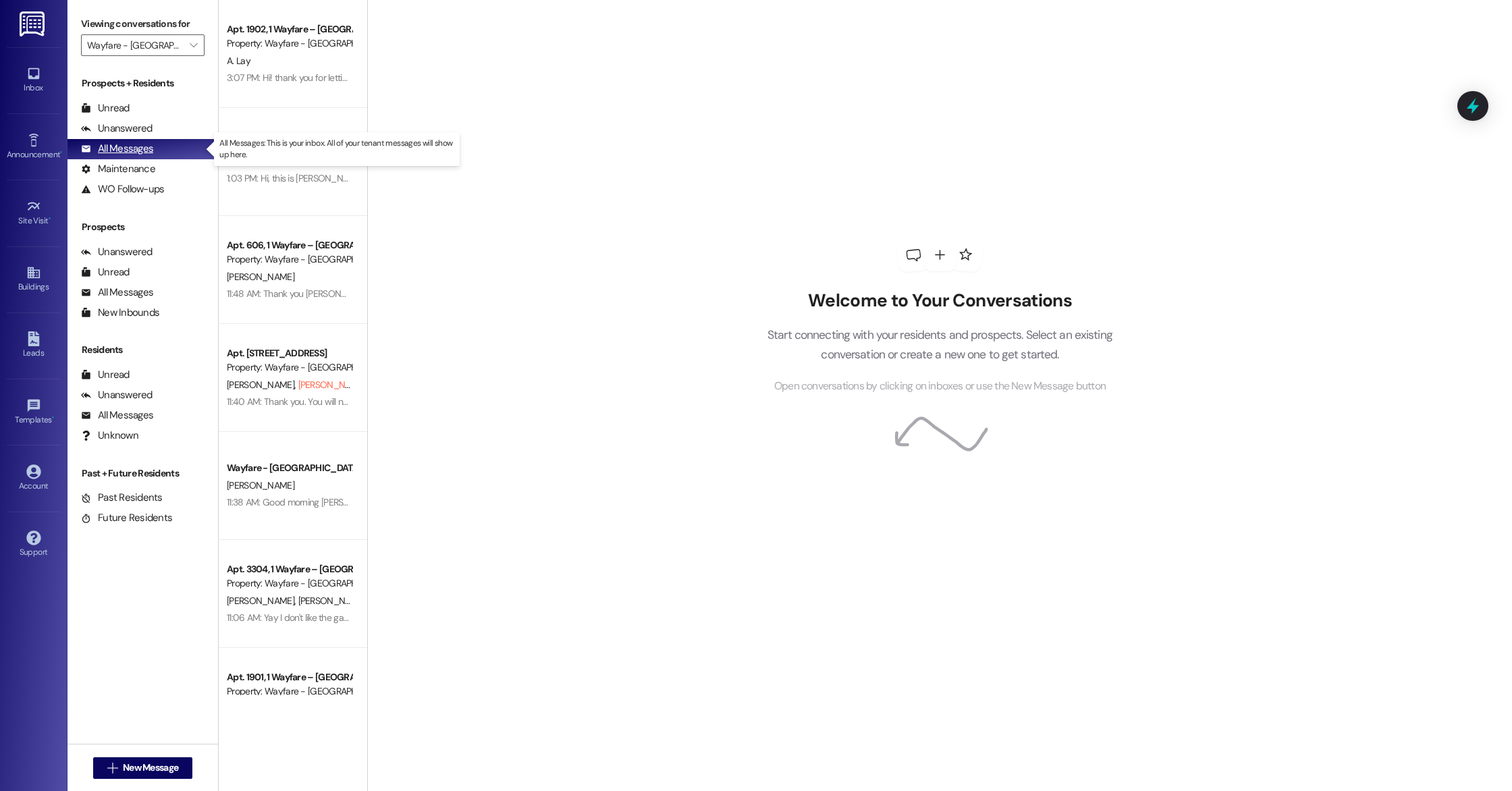
click at [137, 146] on div "All Messages" at bounding box center [116, 148] width 72 height 14
click at [137, 145] on div "All Messages" at bounding box center [116, 148] width 72 height 14
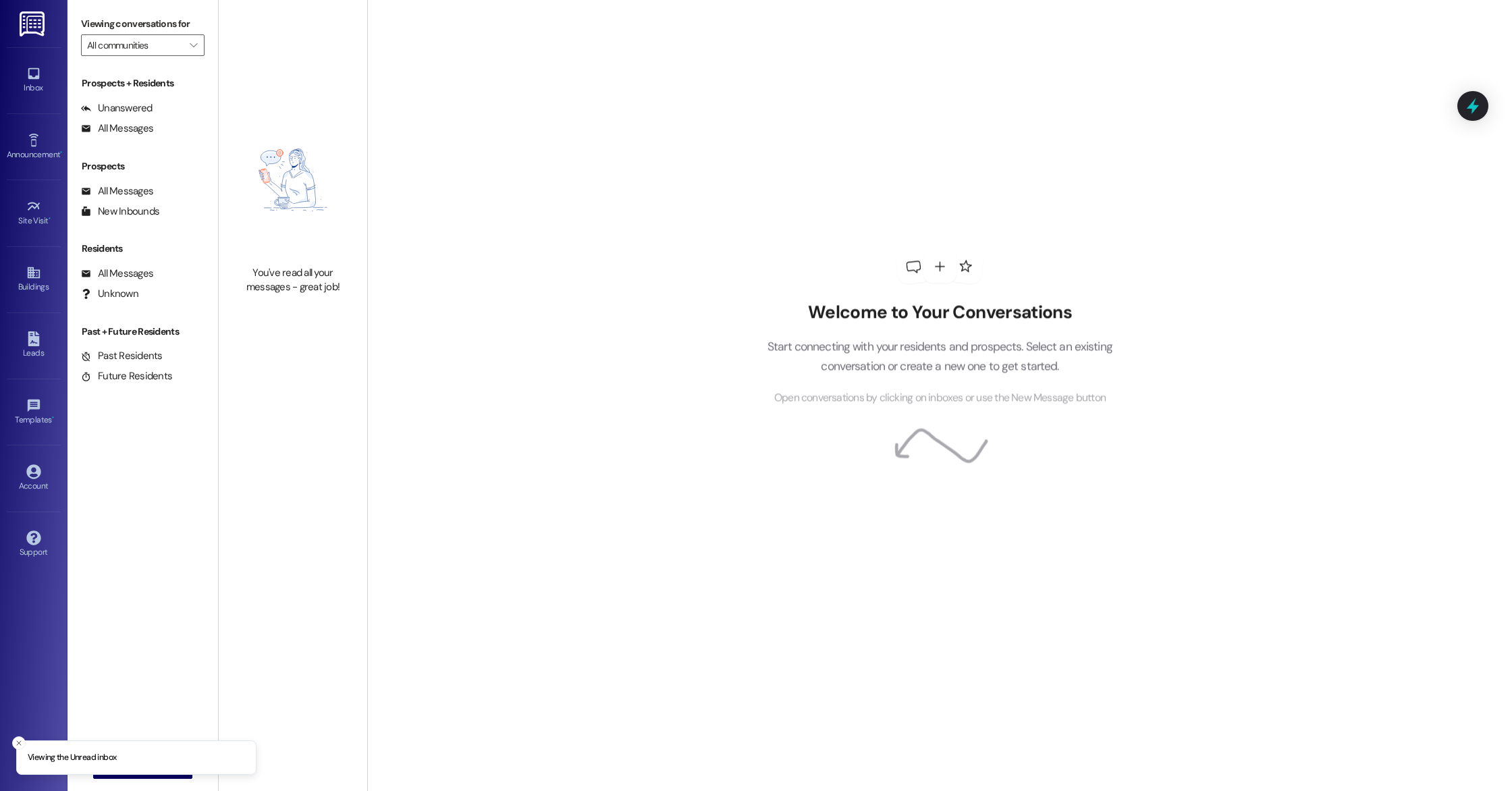
type input "Wayfare - [GEOGRAPHIC_DATA]"
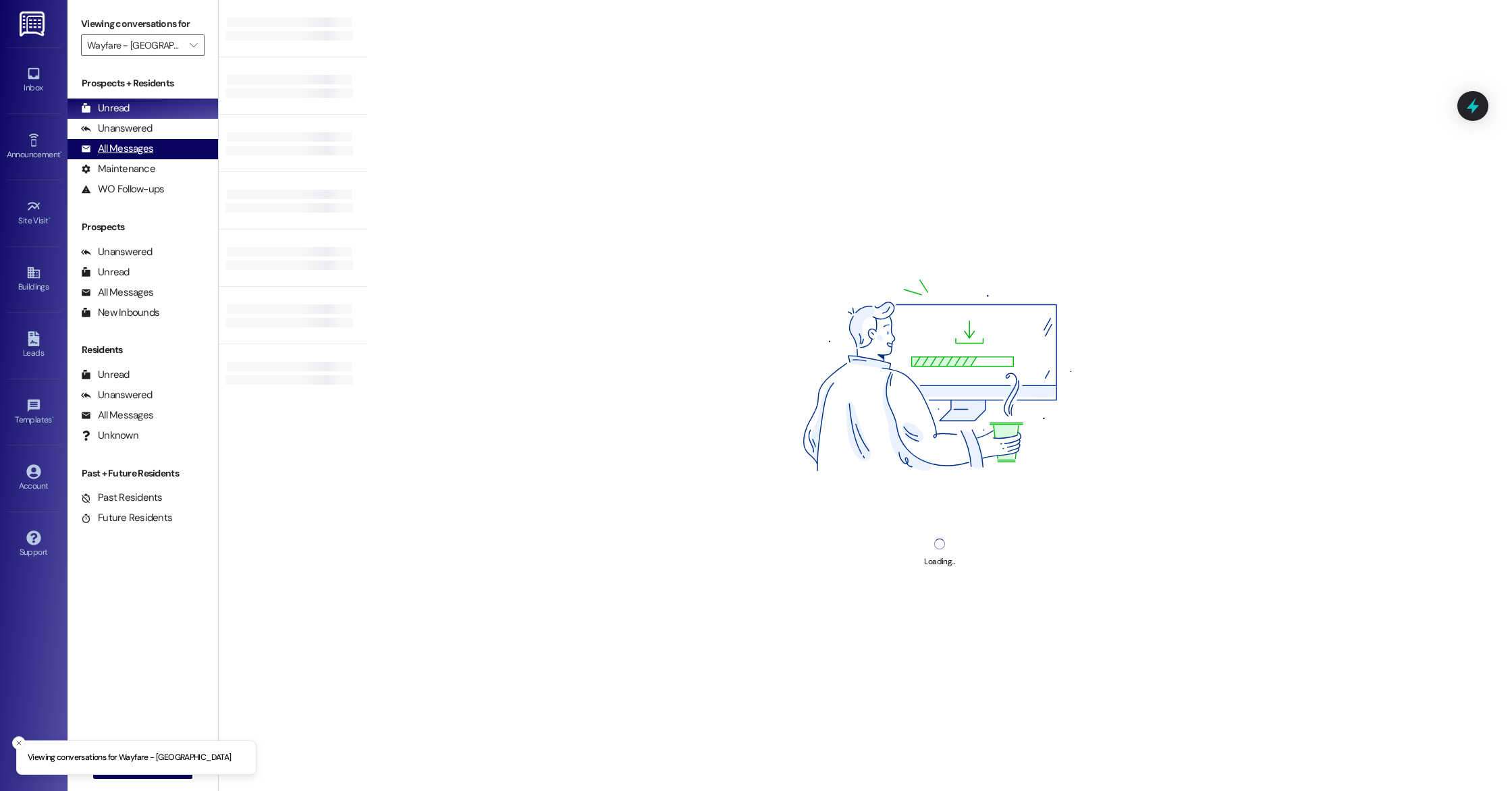
click at [100, 144] on div "All Messages" at bounding box center [116, 148] width 72 height 14
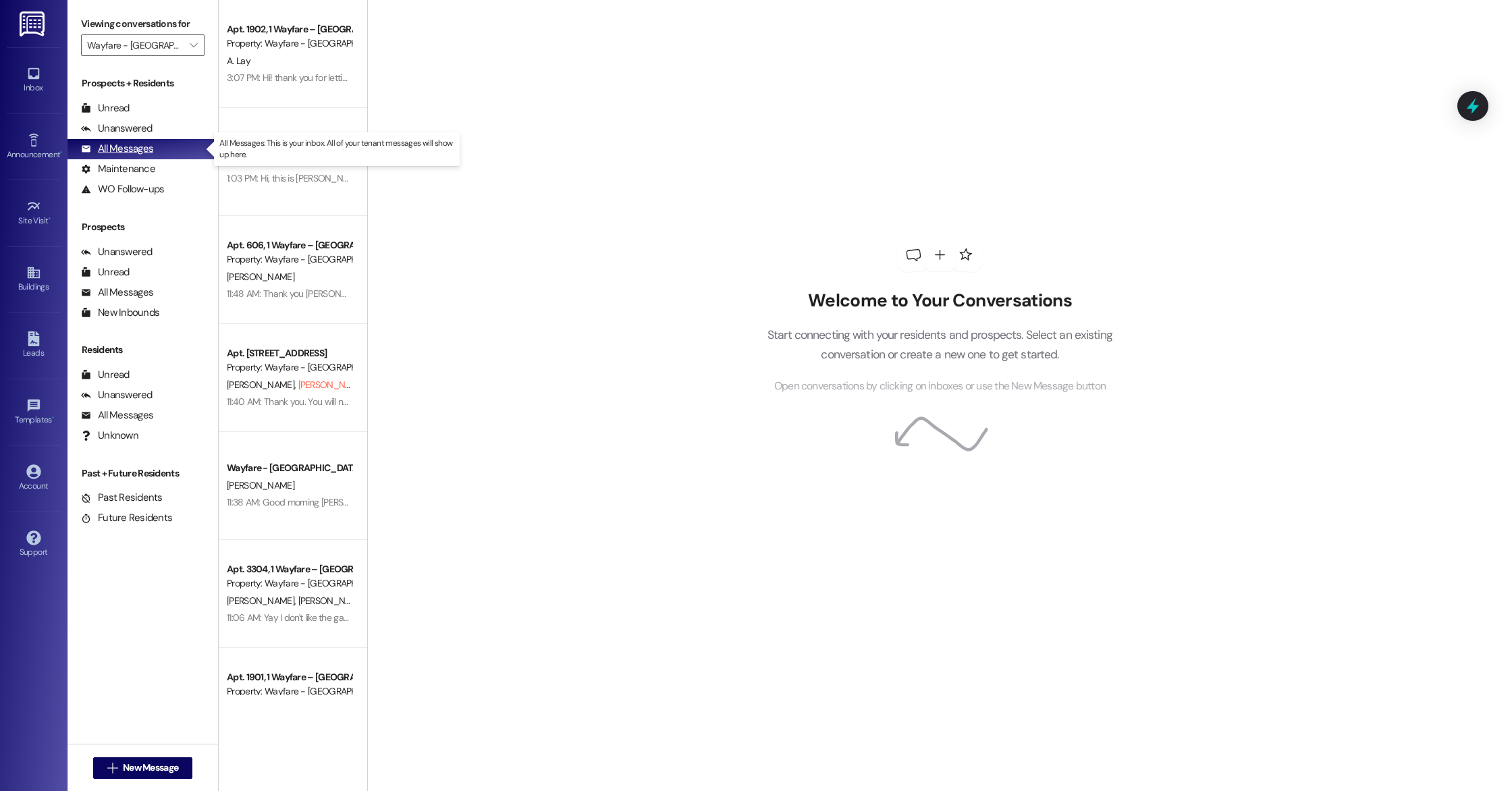
click at [134, 153] on div "All Messages" at bounding box center [116, 148] width 72 height 14
click at [132, 128] on div "Unanswered" at bounding box center [116, 128] width 71 height 14
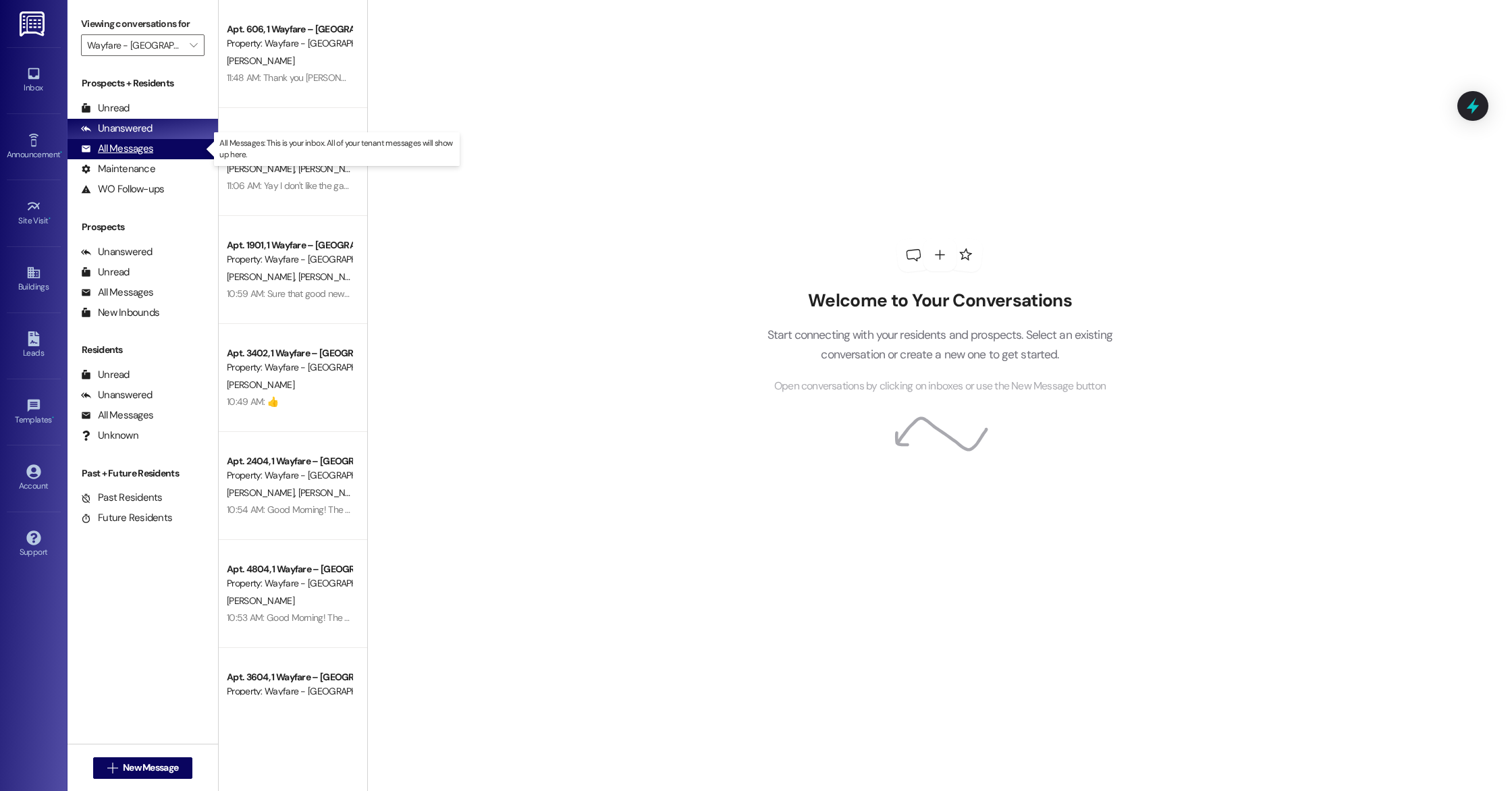
click at [132, 146] on div "All Messages" at bounding box center [116, 148] width 72 height 14
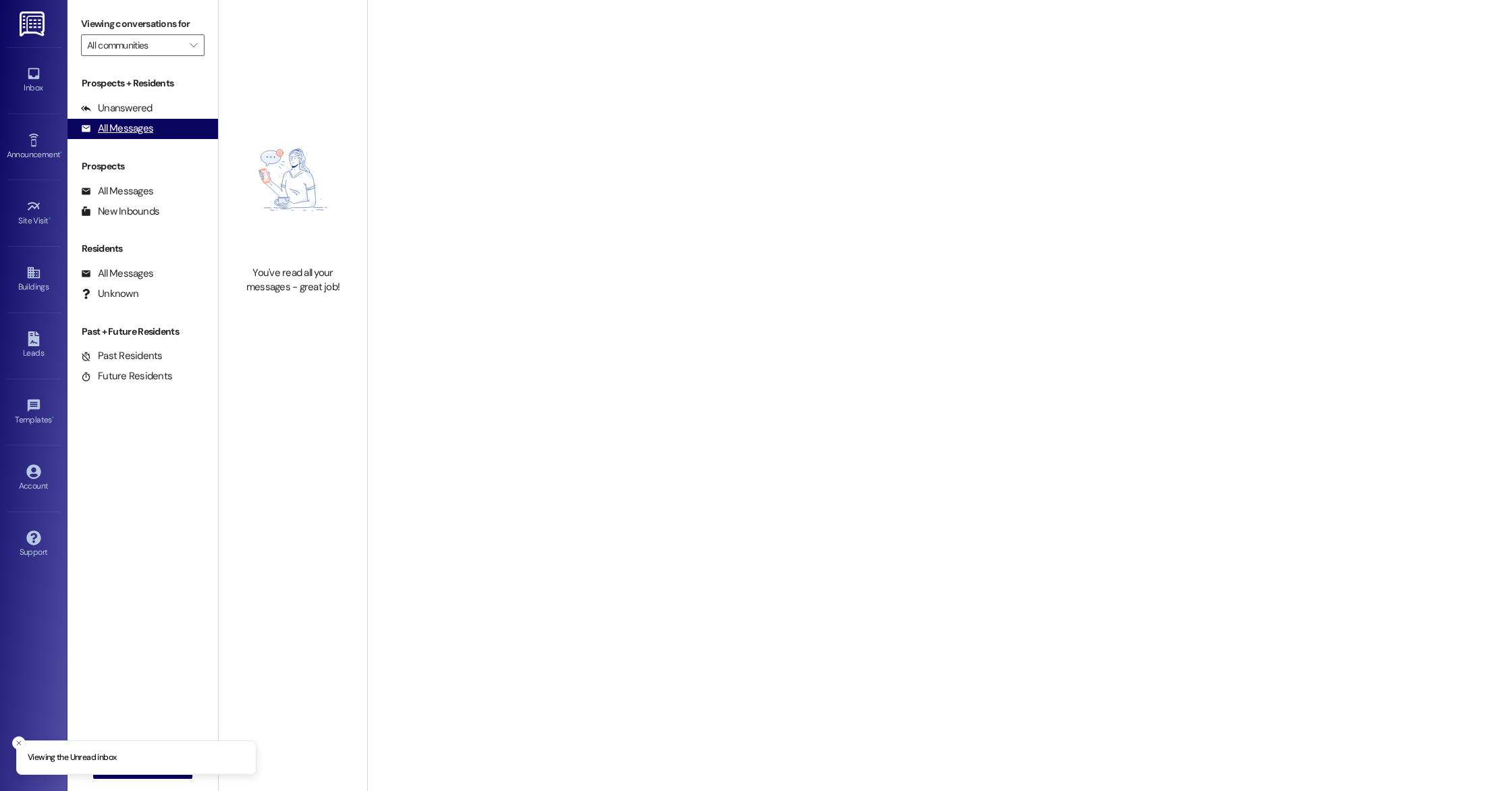
type input "Wayfare - [GEOGRAPHIC_DATA]"
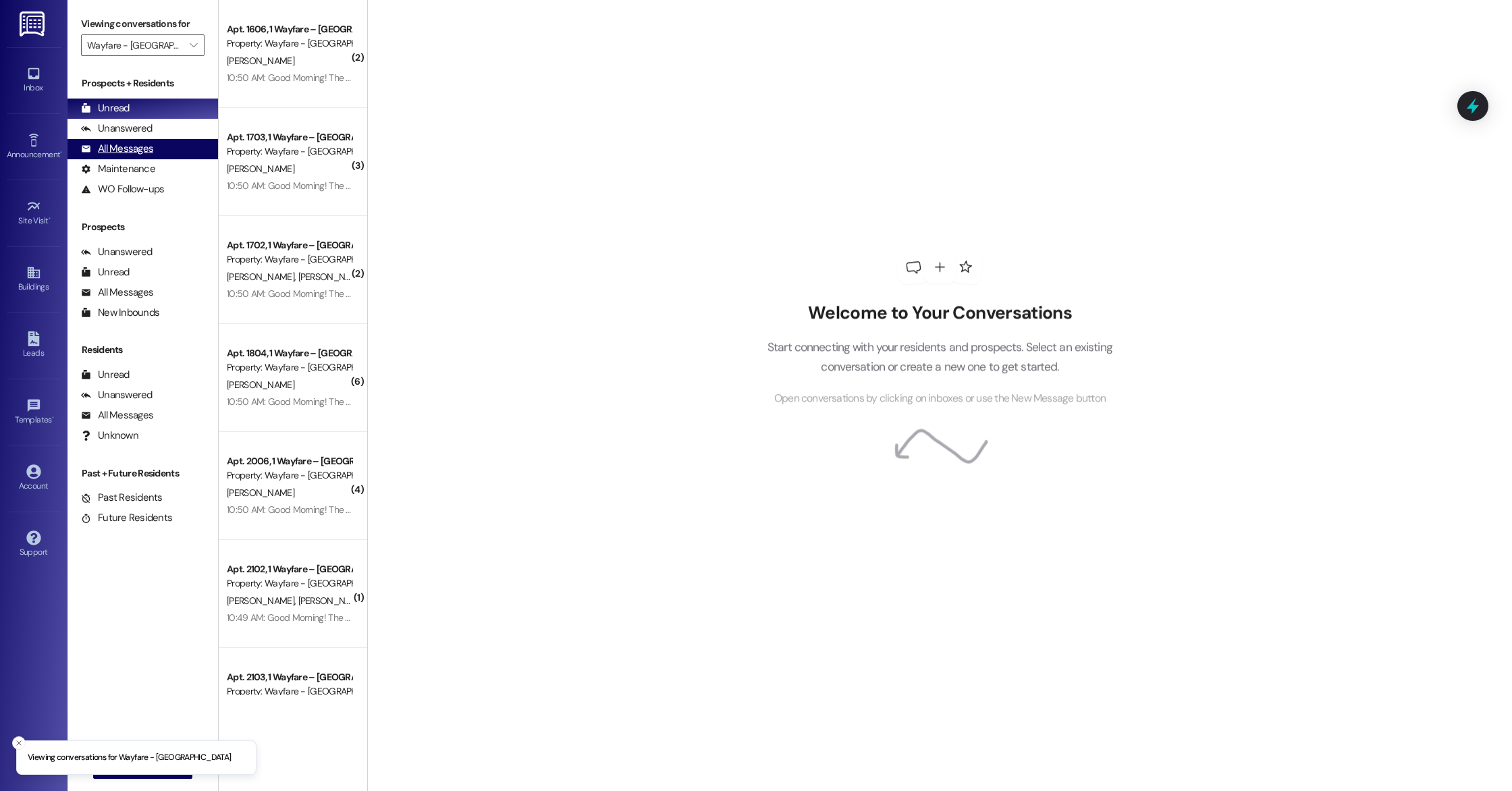
click at [108, 150] on div "All Messages" at bounding box center [116, 148] width 72 height 14
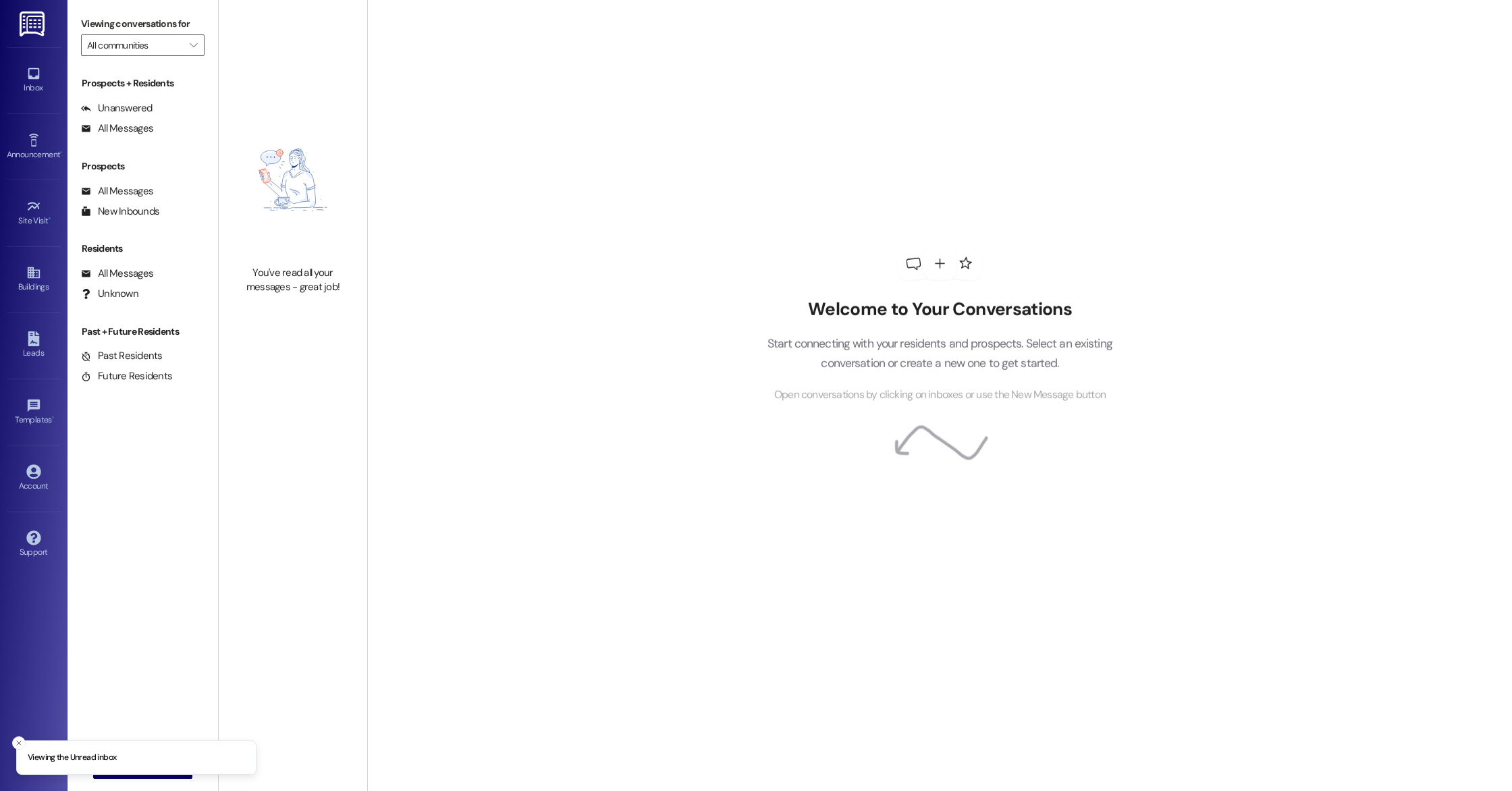
type input "Wayfare - [GEOGRAPHIC_DATA]"
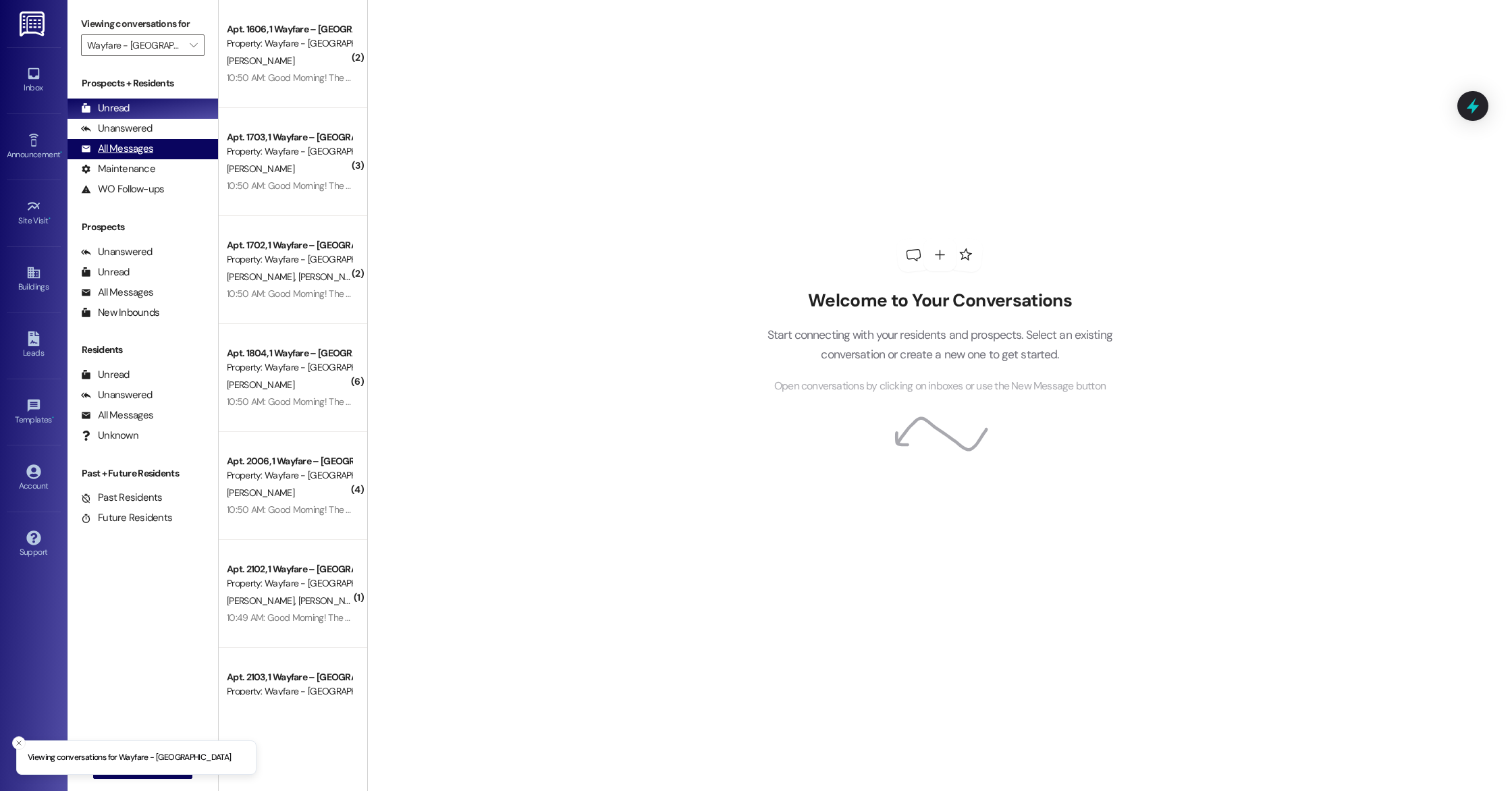
click at [171, 148] on div "All Messages (undefined)" at bounding box center [142, 149] width 150 height 20
